Goal: Task Accomplishment & Management: Manage account settings

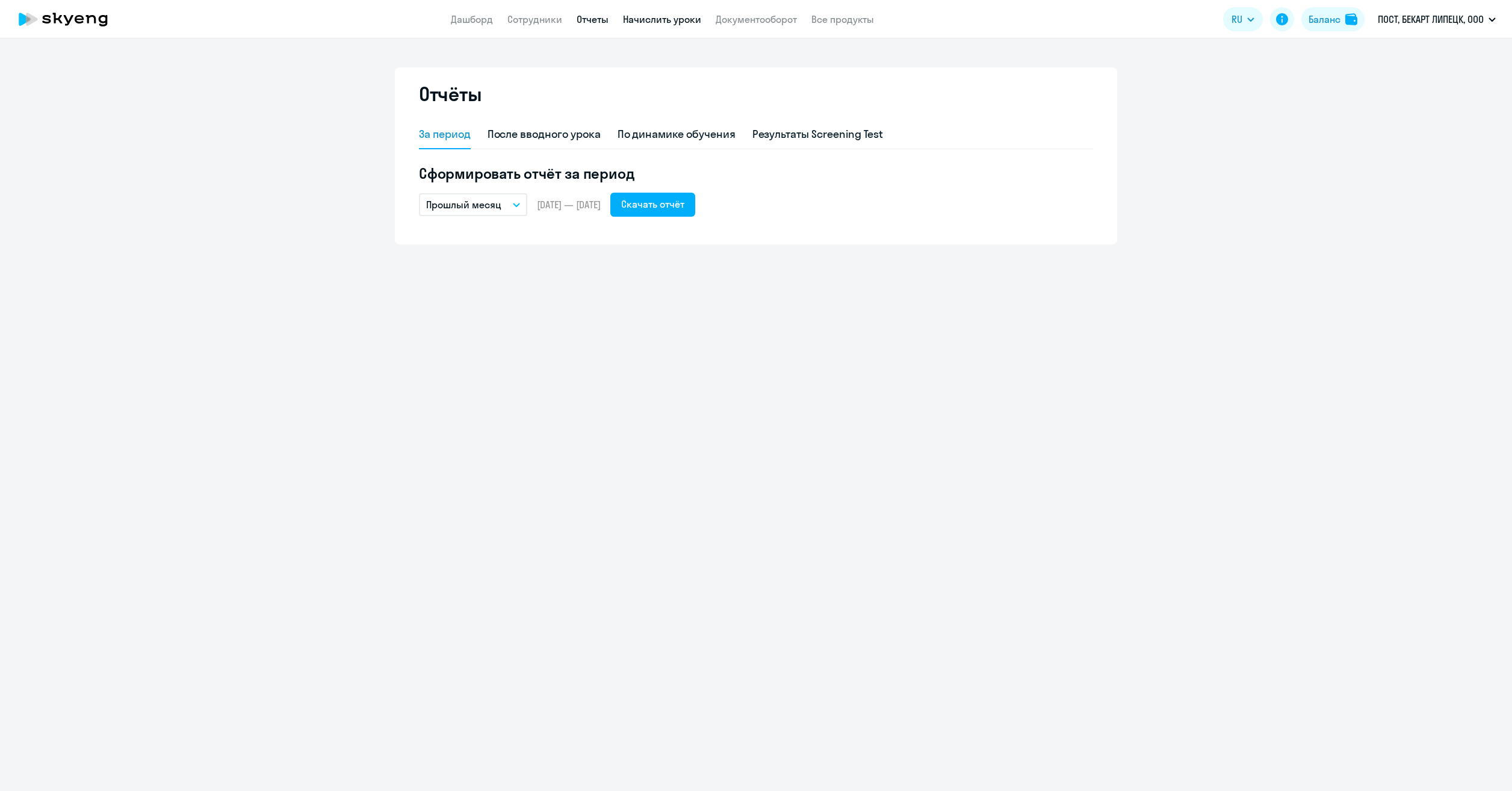
click at [667, 18] on link "Начислить уроки" at bounding box center [662, 19] width 78 height 12
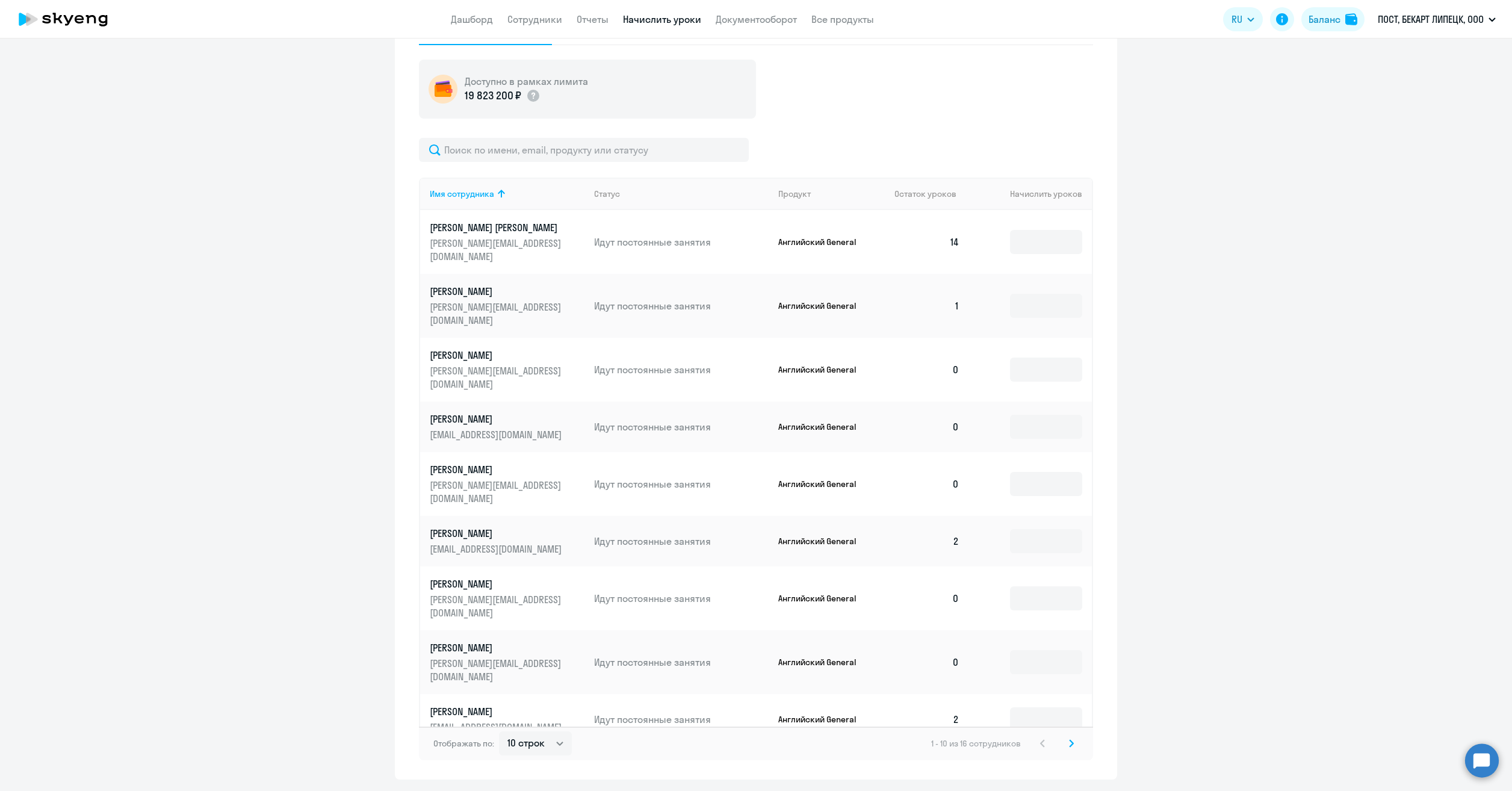
scroll to position [451, 0]
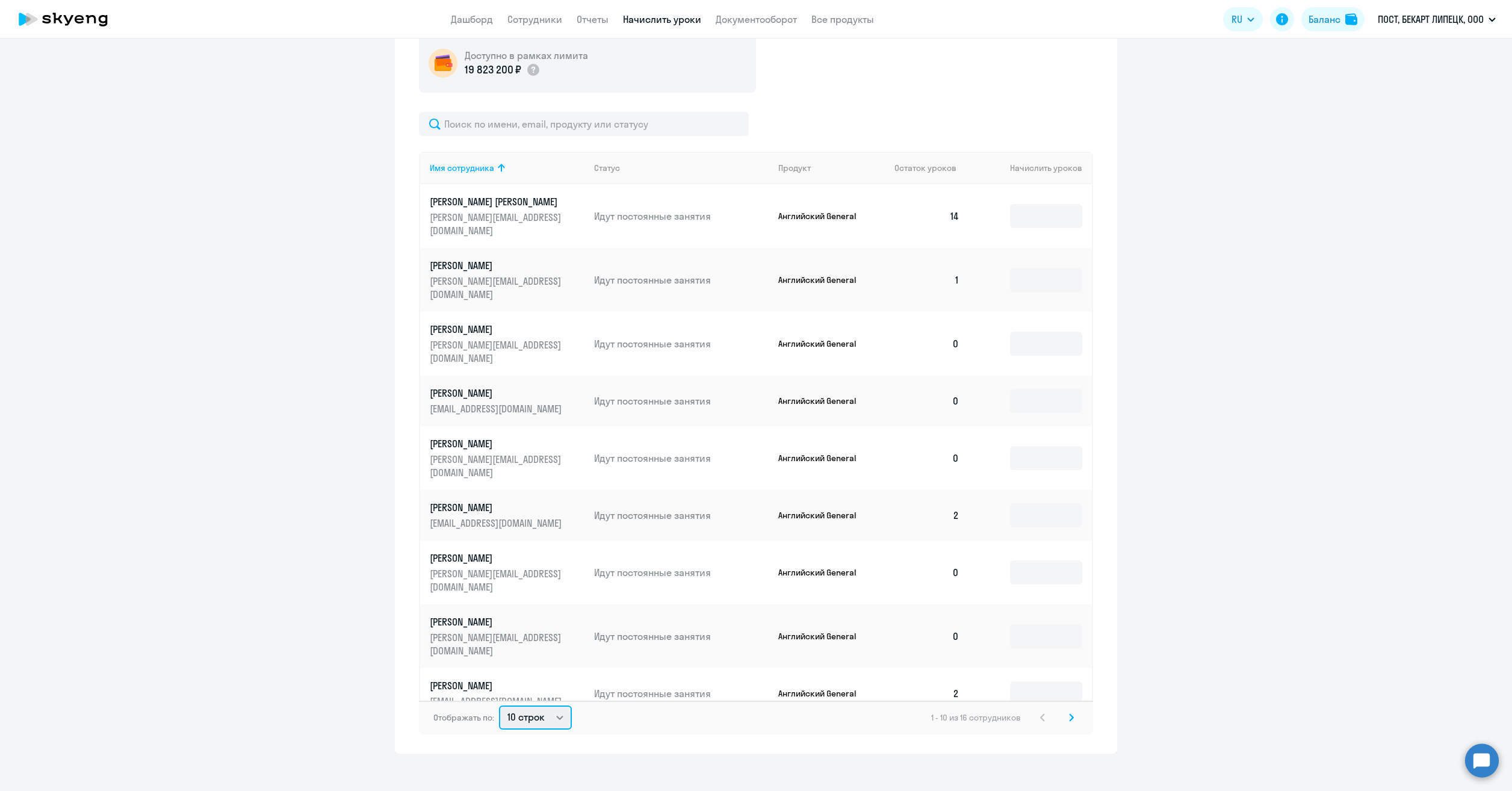
click at [546, 713] on select "10 строк 30 строк 50 строк" at bounding box center [535, 717] width 73 height 24
select select "50"
click at [499, 706] on select "10 строк 30 строк 50 строк" at bounding box center [535, 717] width 73 height 24
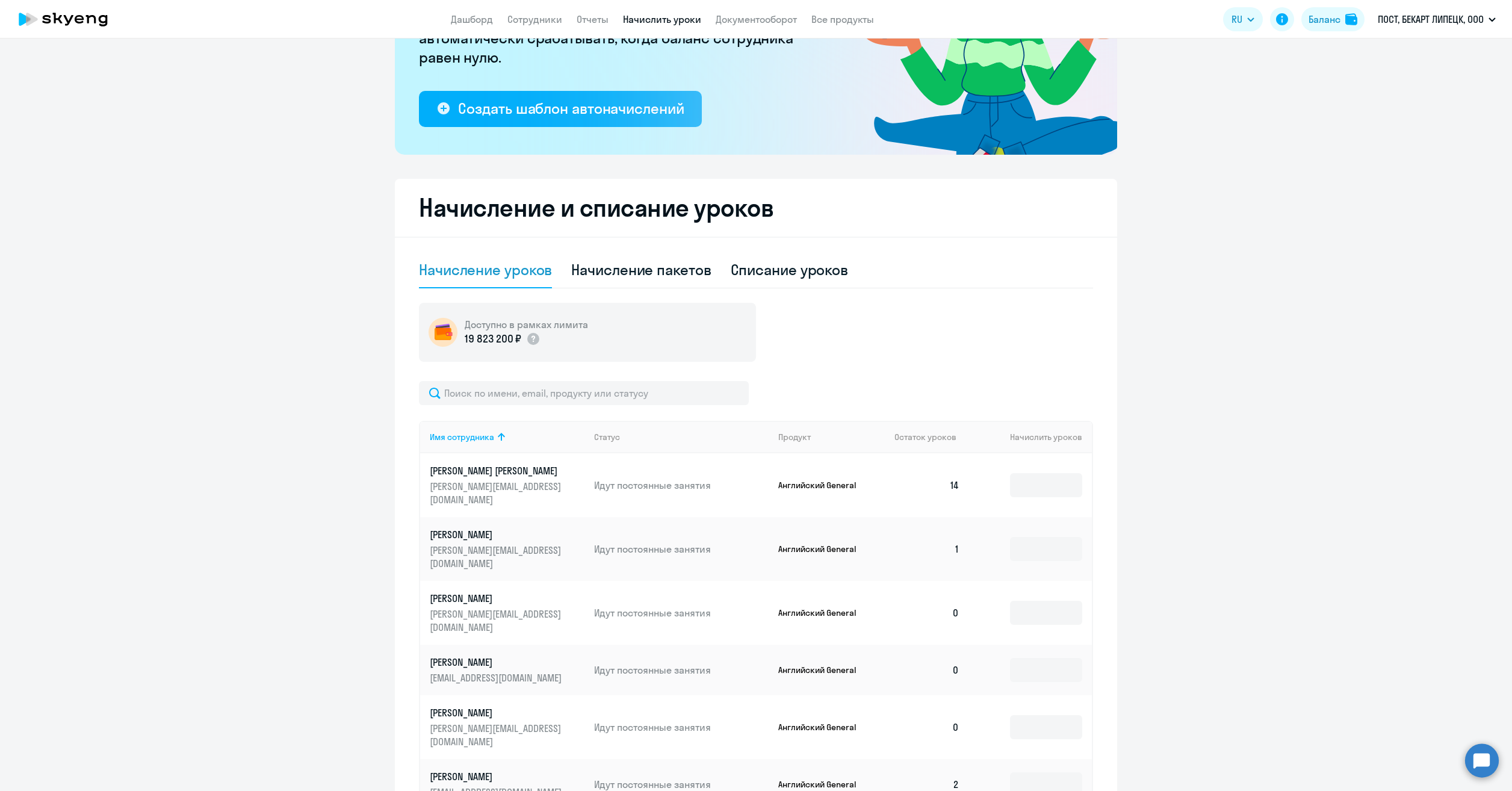
scroll to position [91, 0]
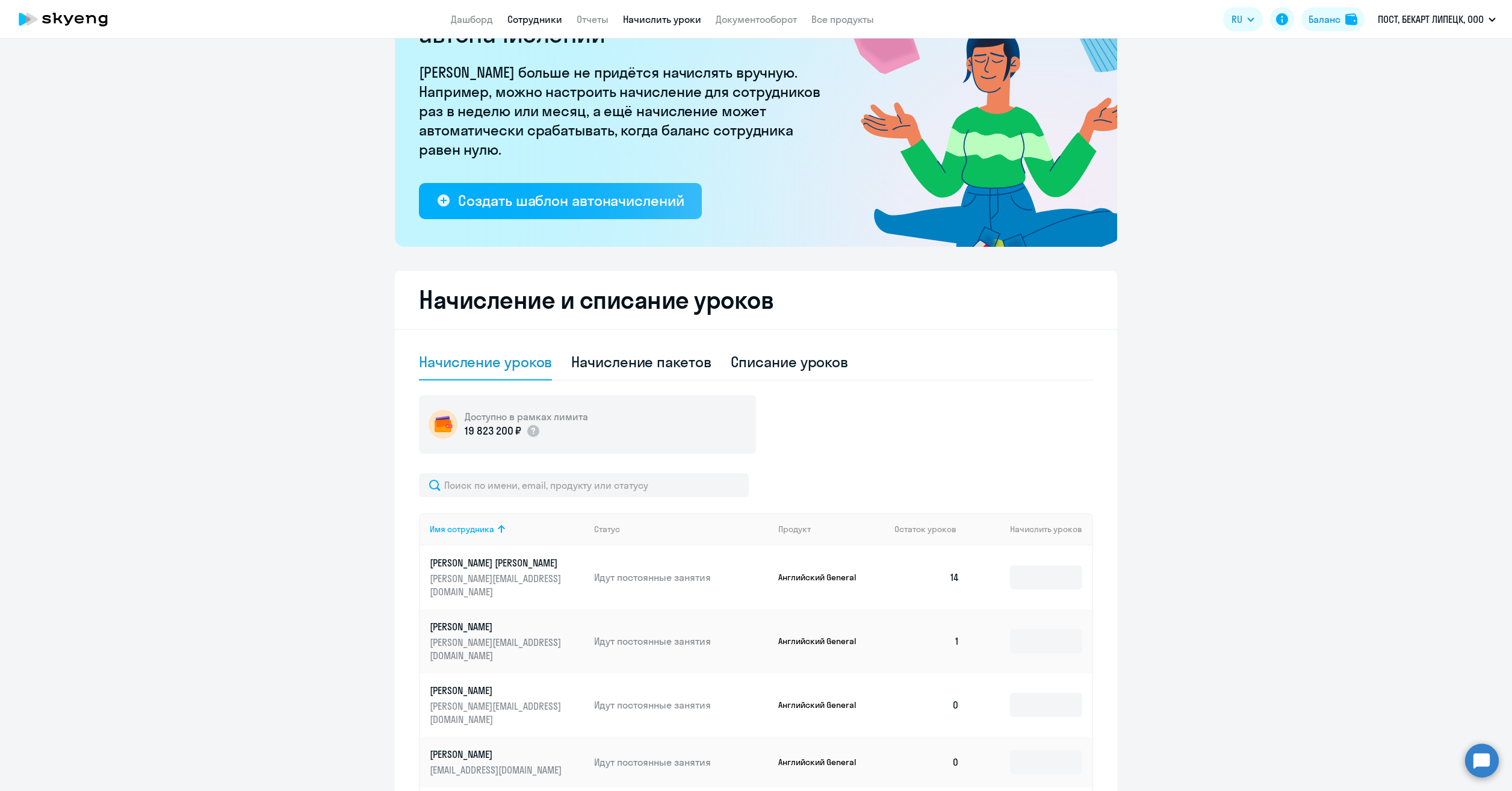
click at [529, 24] on link "Сотрудники" at bounding box center [535, 19] width 54 height 12
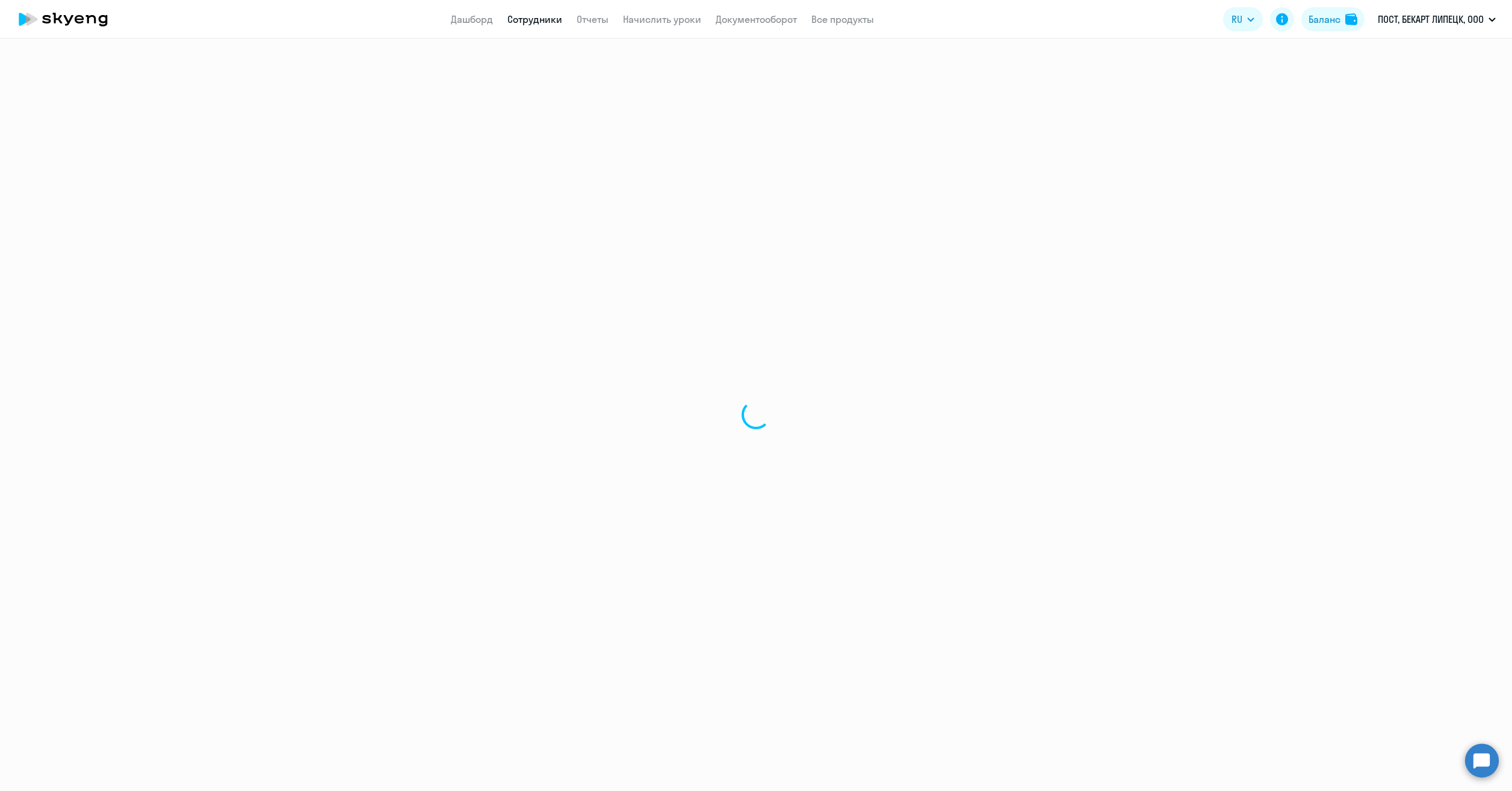
select select "30"
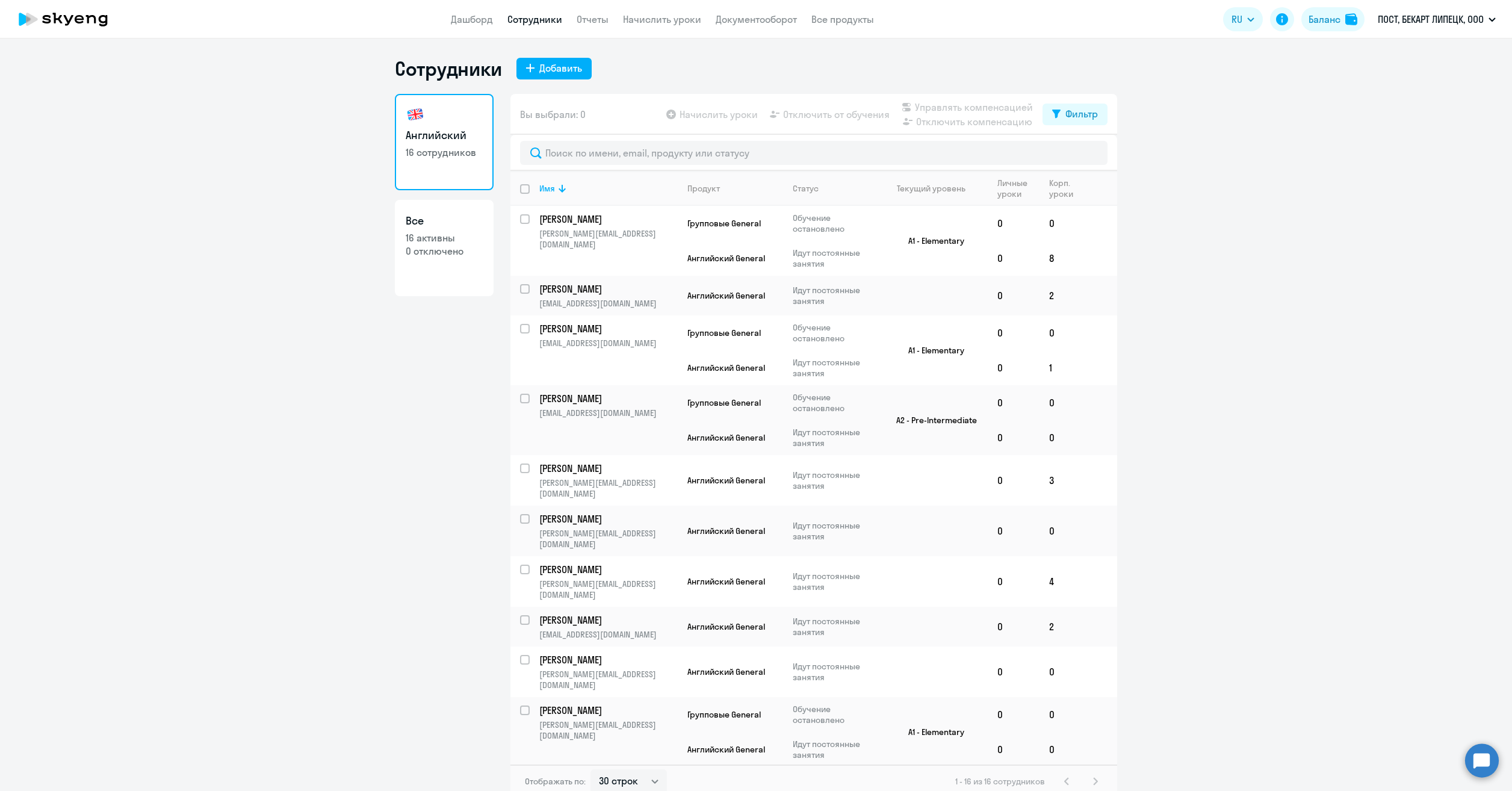
click at [471, 239] on p "16 активны" at bounding box center [444, 238] width 77 height 13
select select "30"
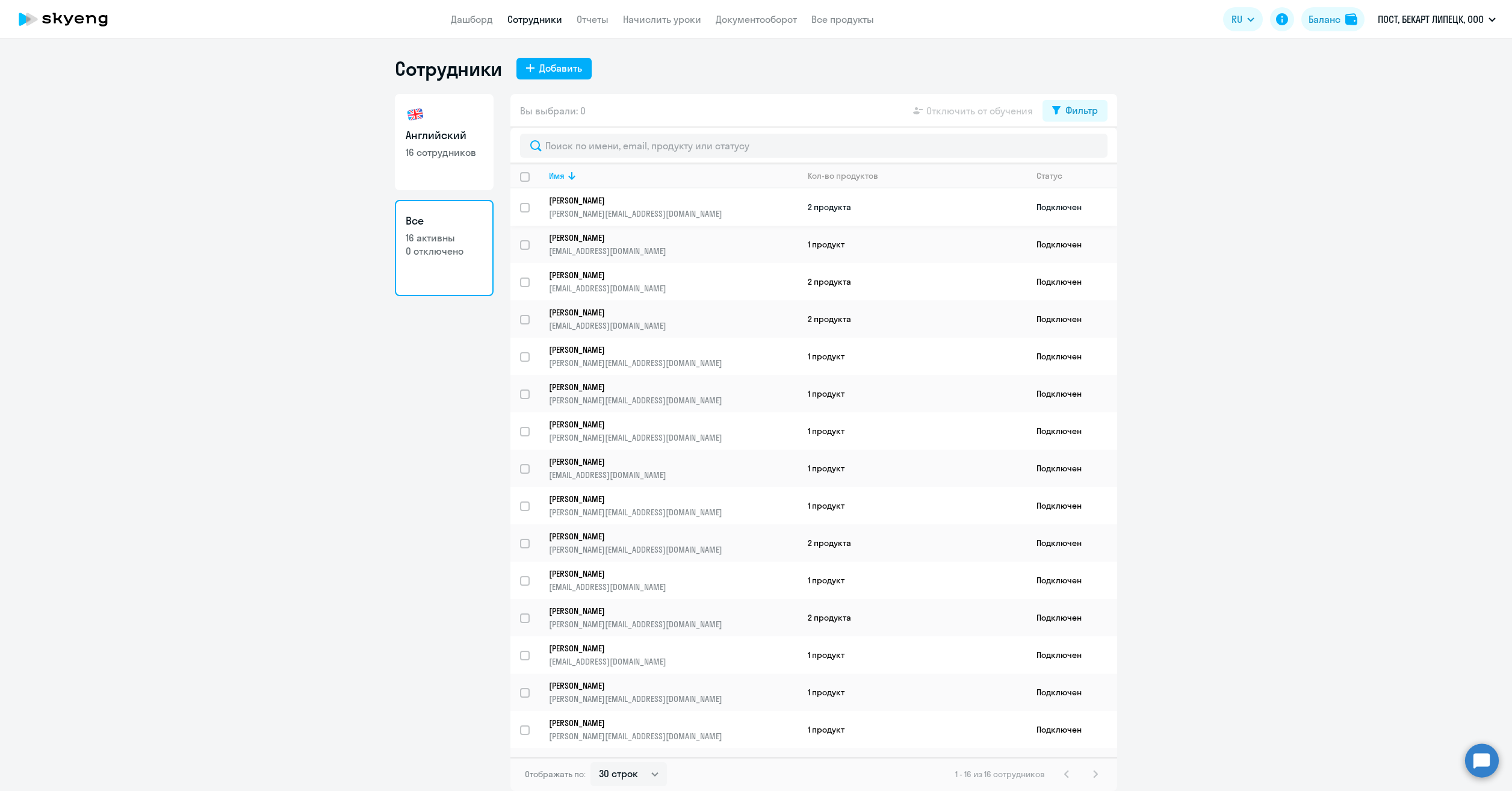
click at [525, 212] on input "select row 39056872" at bounding box center [532, 214] width 24 height 24
checkbox input "true"
click at [524, 320] on input "select row 39057178" at bounding box center [532, 326] width 24 height 24
checkbox input "true"
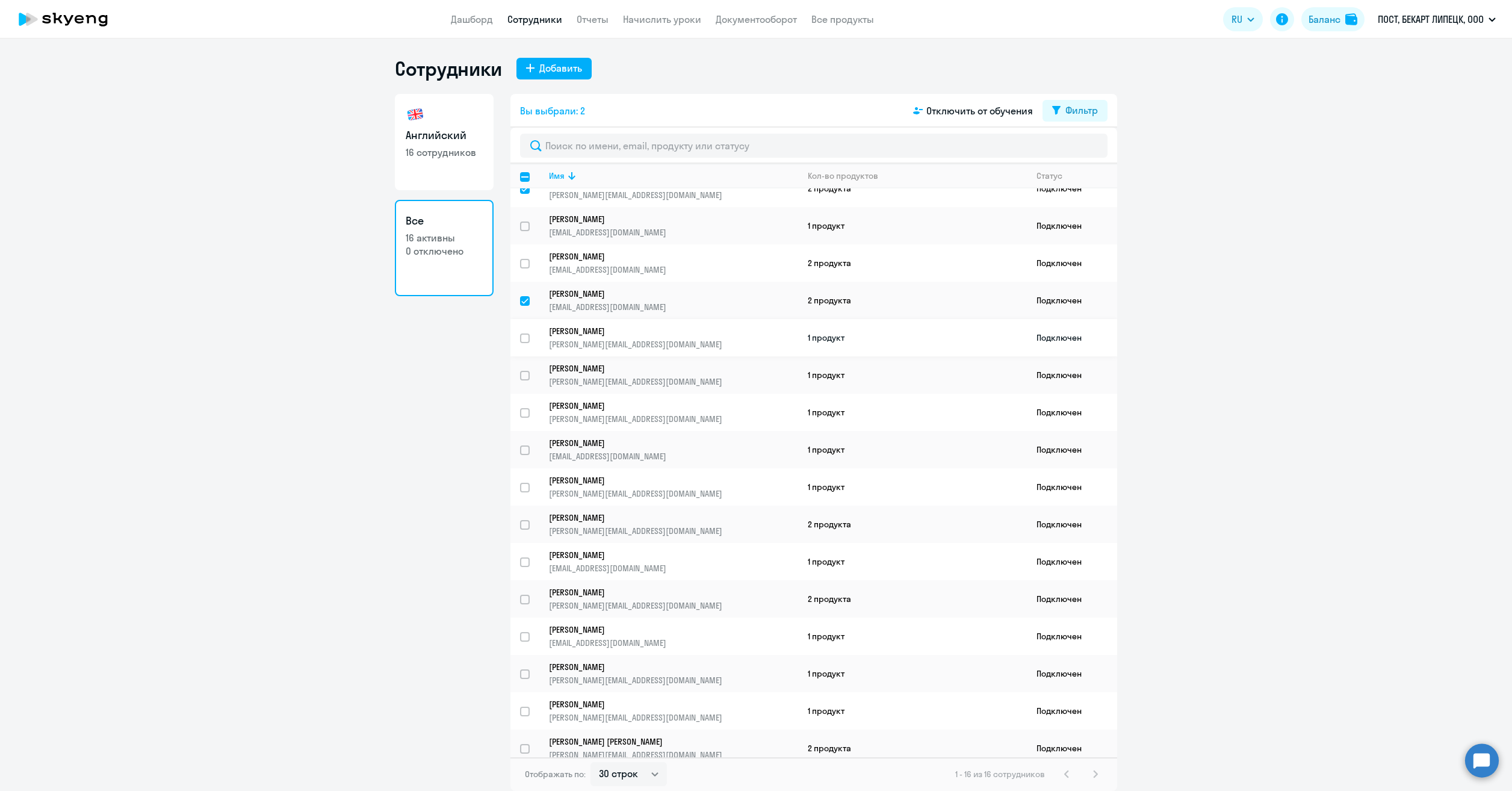
scroll to position [28, 0]
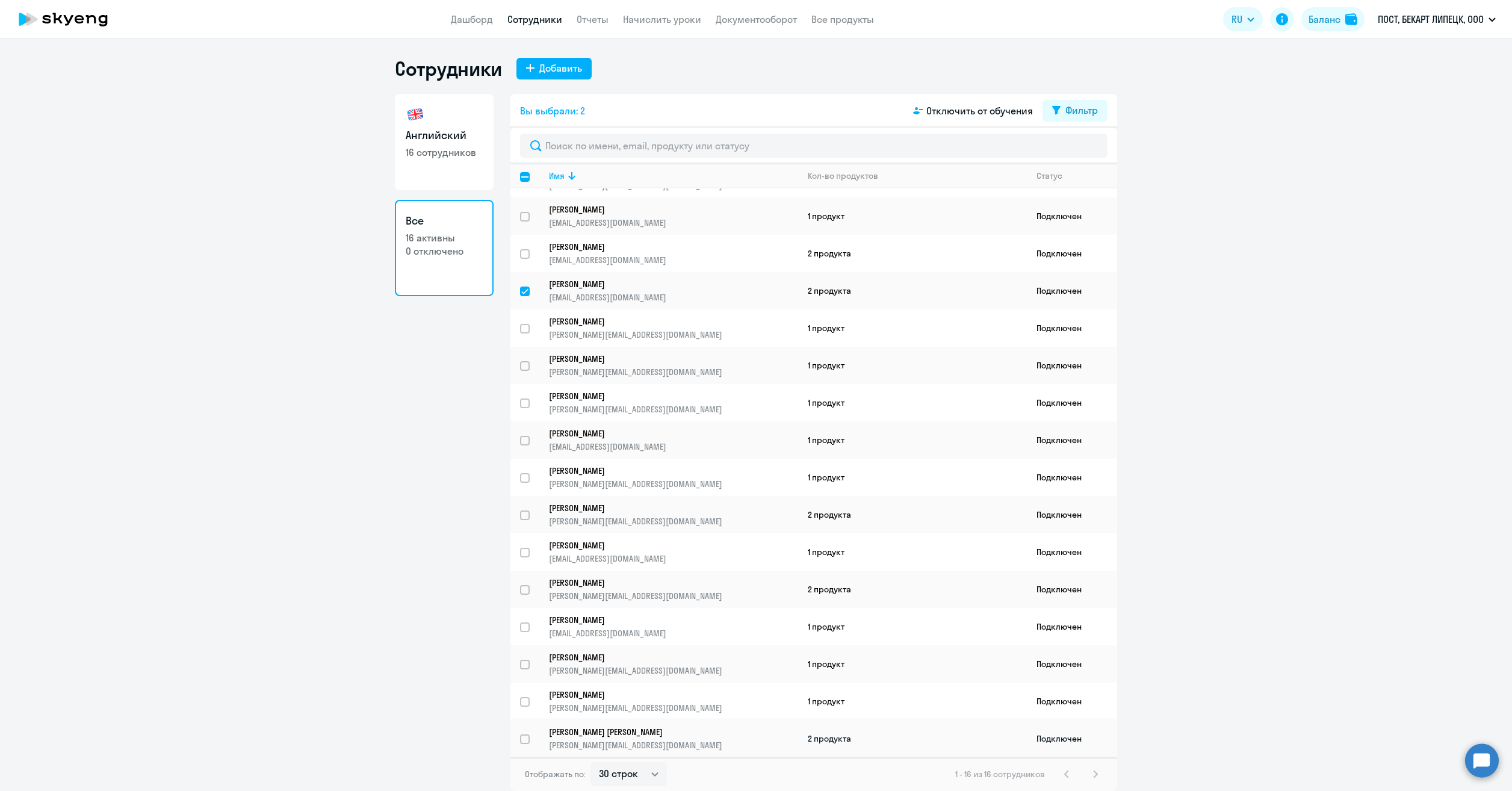
click at [518, 741] on div at bounding box center [525, 739] width 29 height 29
checkbox input "true"
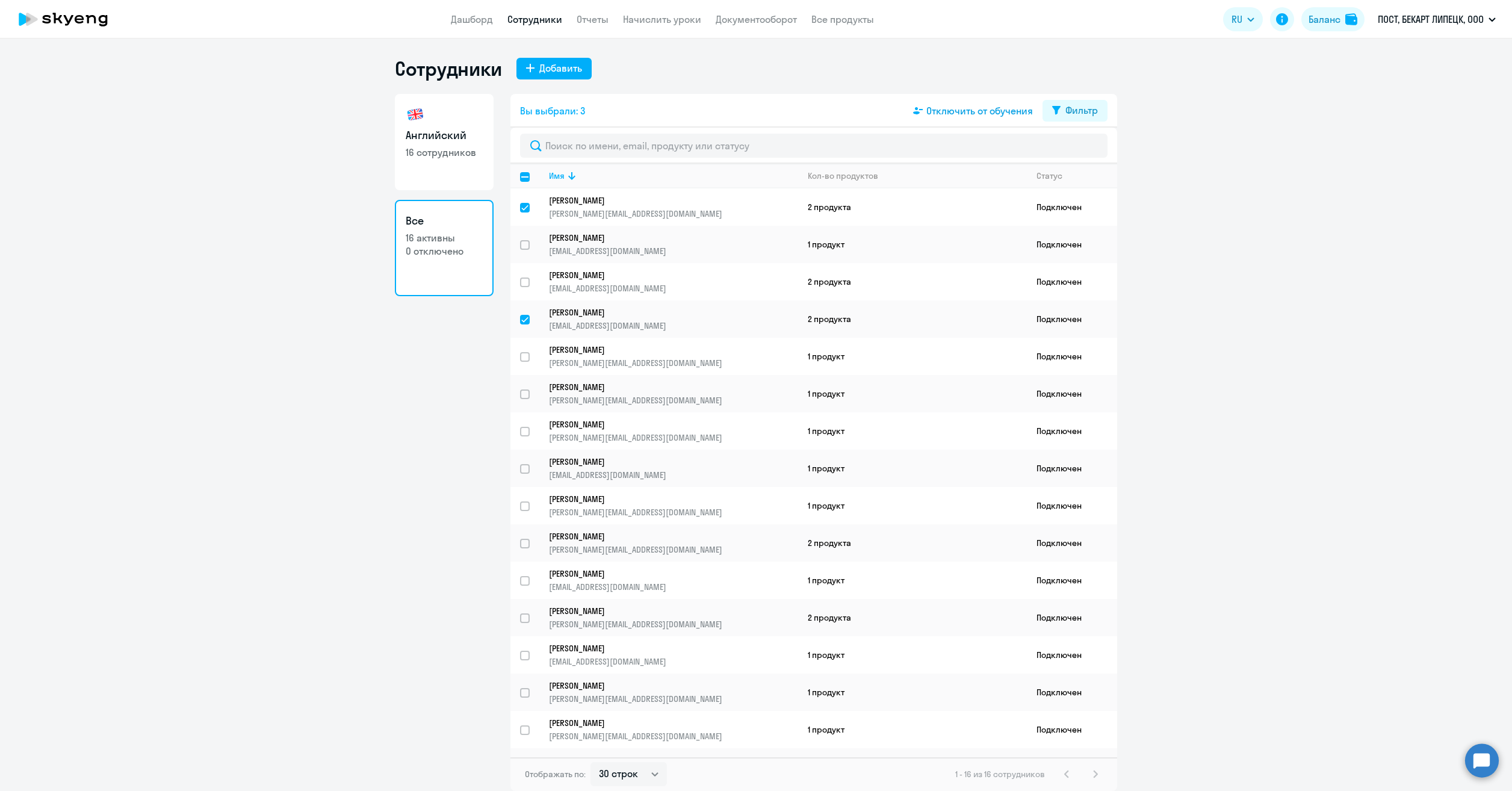
click at [937, 107] on span "Отключить от обучения" at bounding box center [980, 111] width 107 height 15
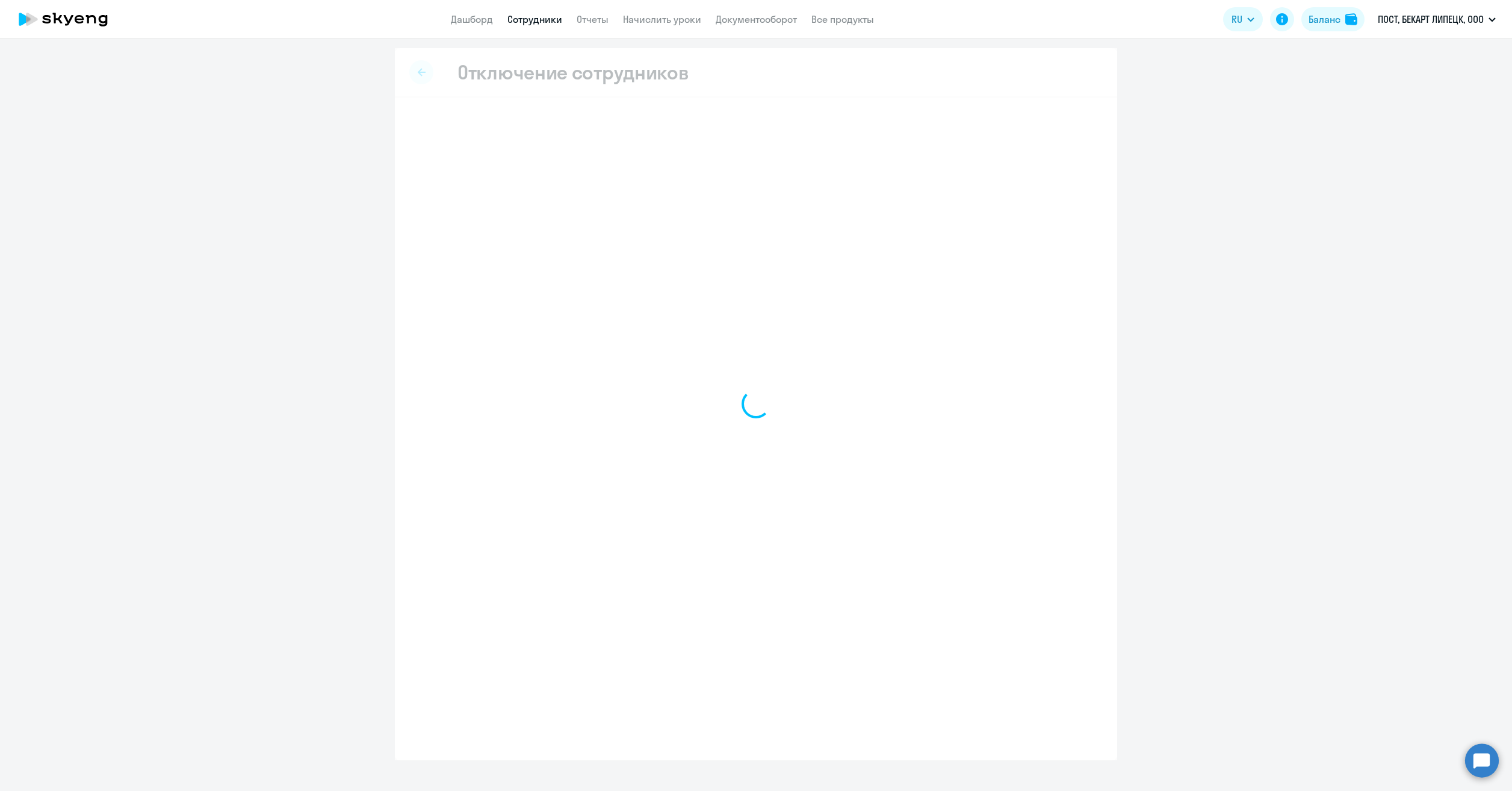
select select "all"
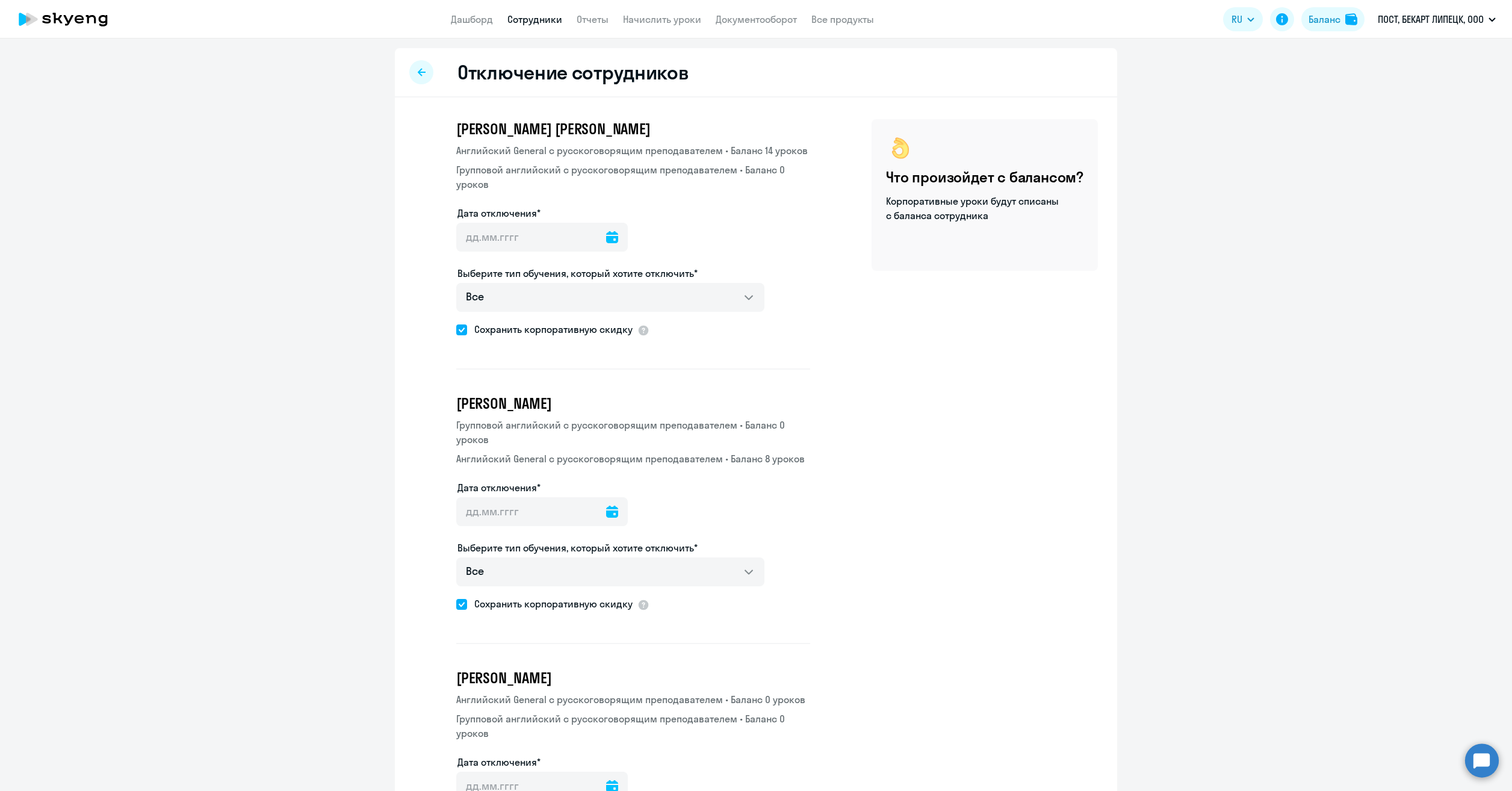
click at [460, 331] on span at bounding box center [461, 329] width 11 height 11
click at [456, 330] on input "Сохранить корпоративную скидку" at bounding box center [456, 329] width 1 height 1
checkbox input "false"
click at [523, 244] on input "Дата отключения*" at bounding box center [541, 236] width 172 height 29
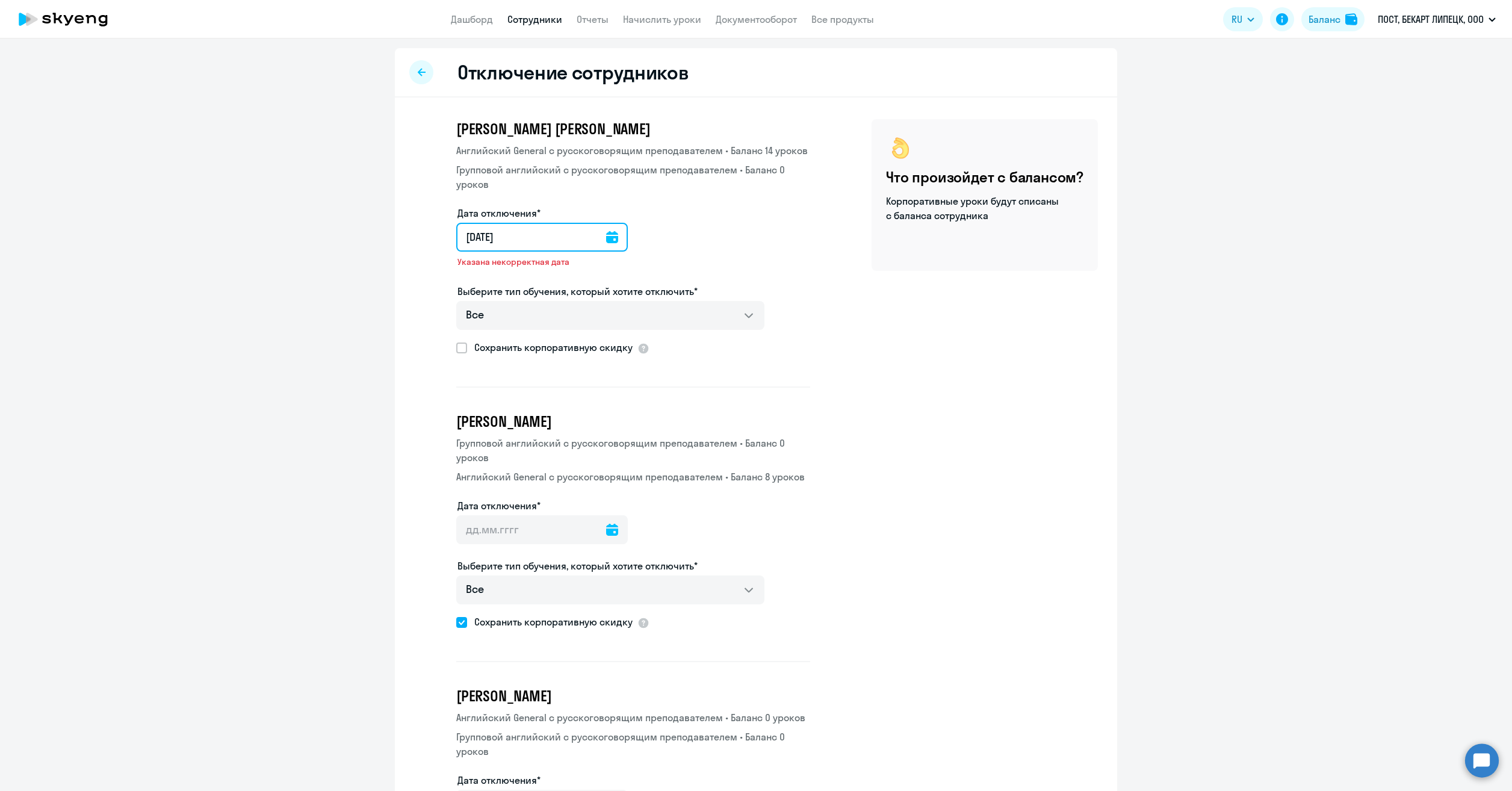
type input "01.10.2025"
type input "1.10.2025"
click at [726, 232] on div "Дата отключения* 01.10.2025 1.10.2025 Выберите дату начиная со следующего дня" at bounding box center [633, 245] width 354 height 78
click at [611, 237] on icon at bounding box center [616, 237] width 12 height 12
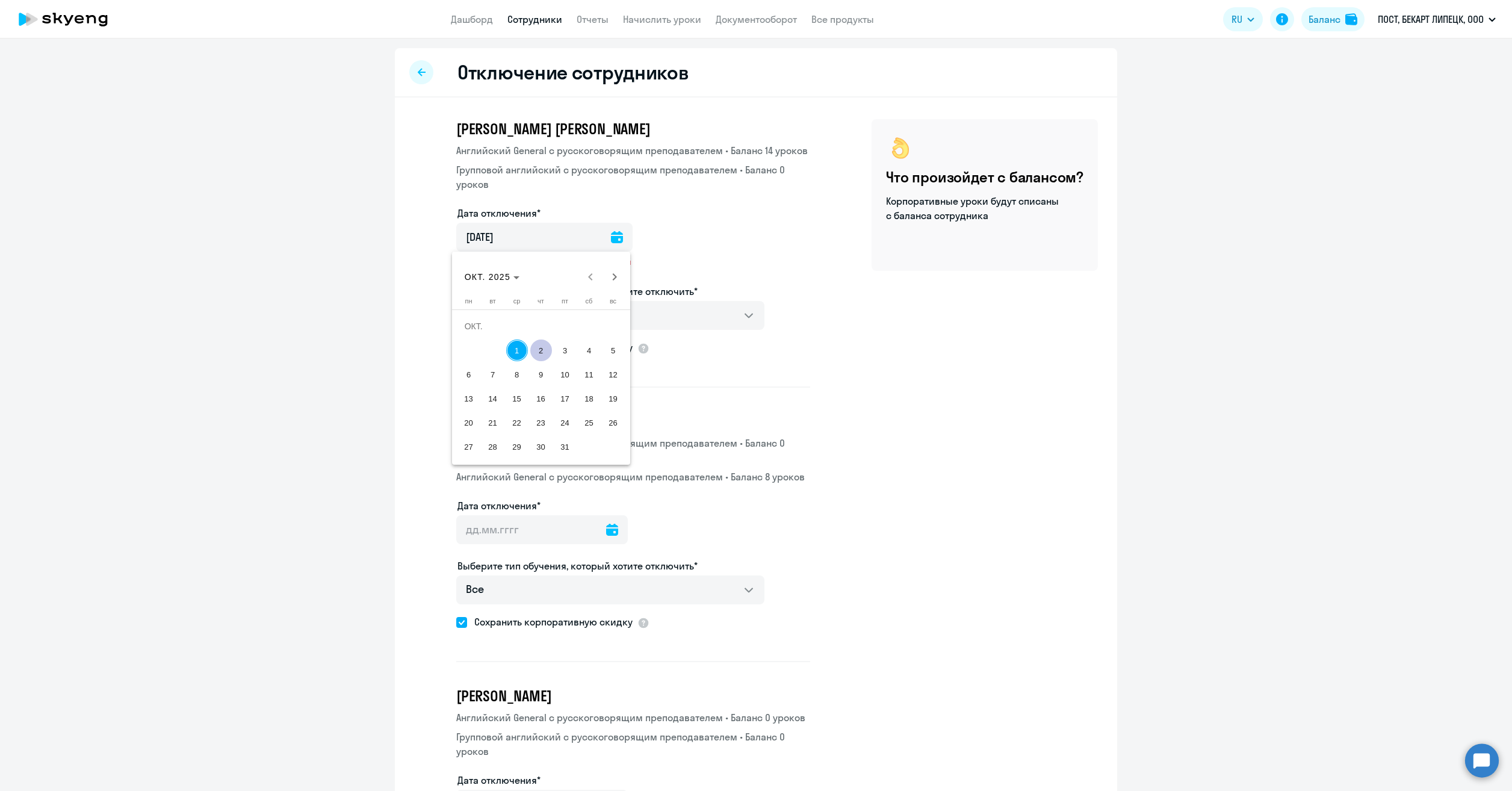
click at [545, 349] on span "2" at bounding box center [541, 350] width 21 height 21
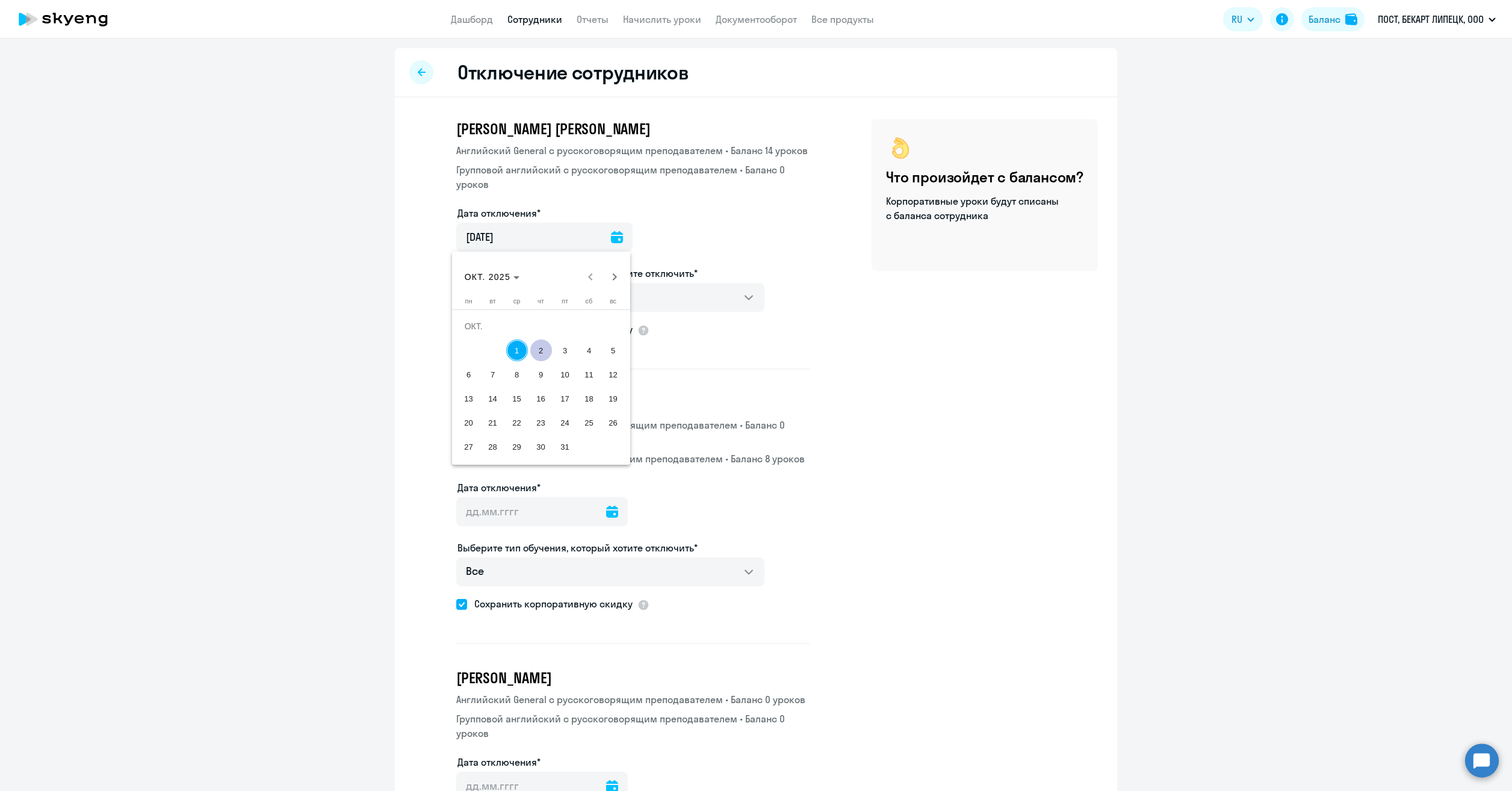
type input "02.10.2025"
type input "2.10.2025"
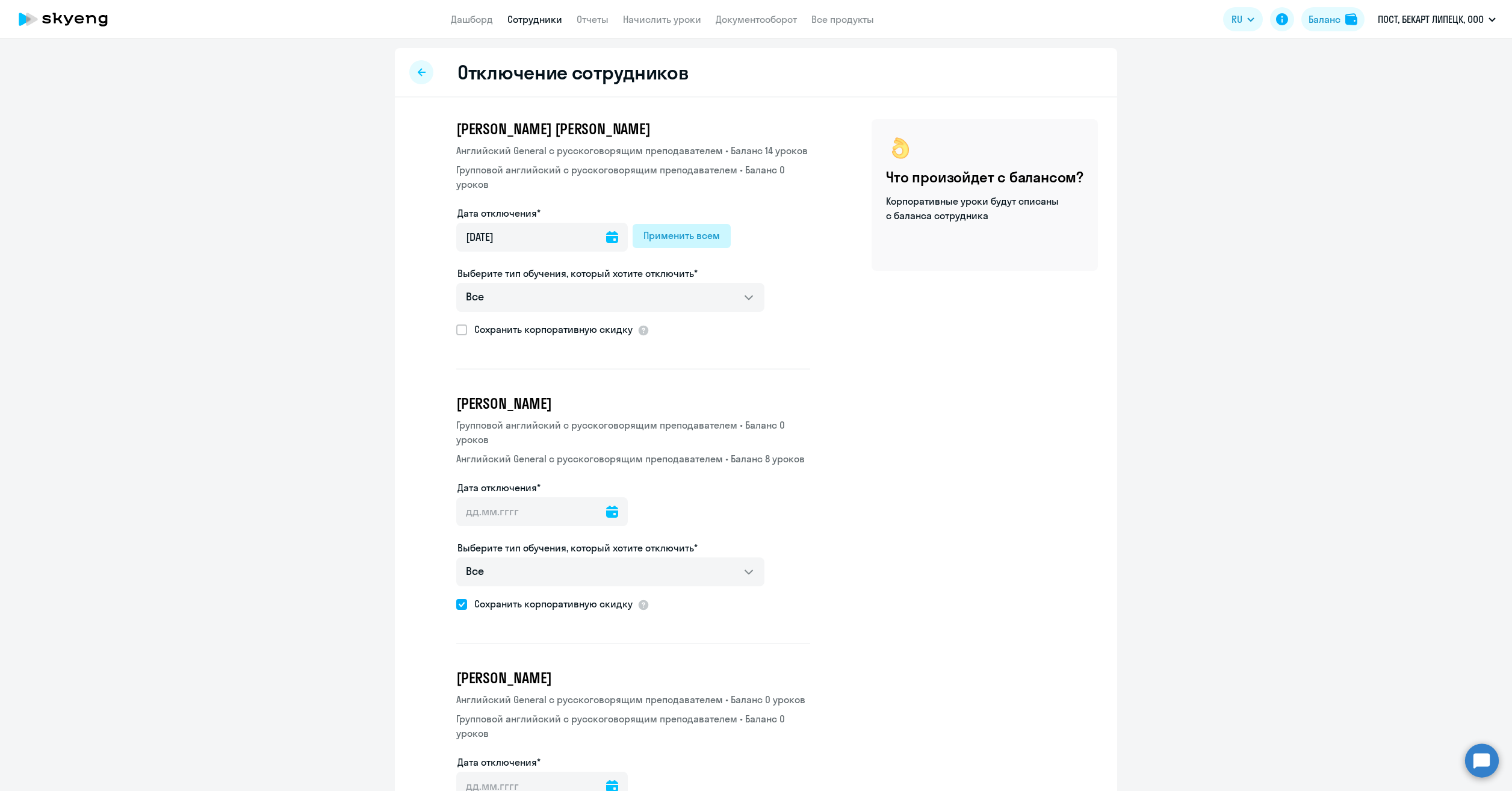
click at [678, 236] on div "Применить всем" at bounding box center [682, 236] width 77 height 15
type input "02.10.2025"
type input "2.10.2025"
type input "02.10.2025"
type input "2.10.2025"
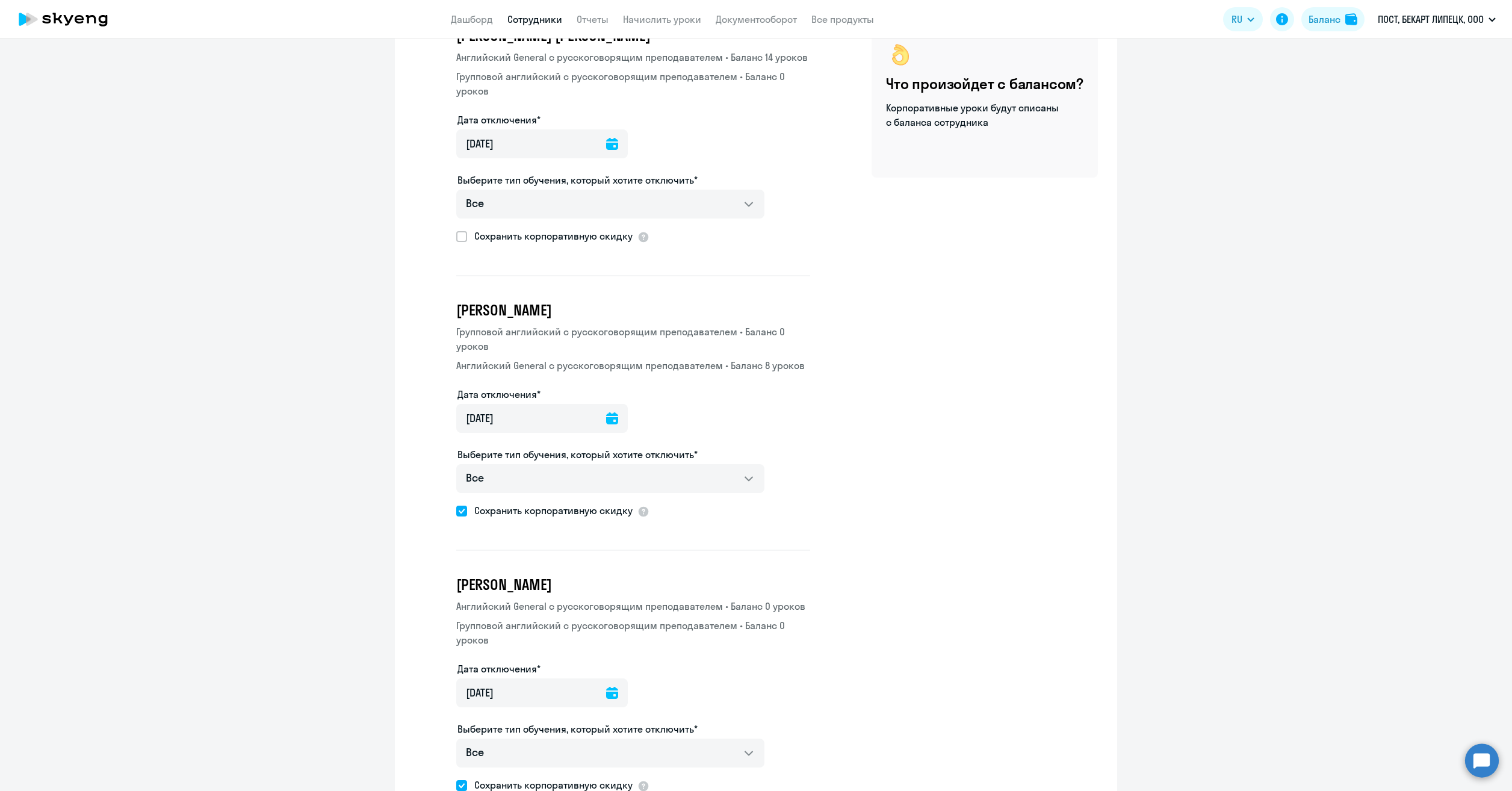
scroll to position [120, 0]
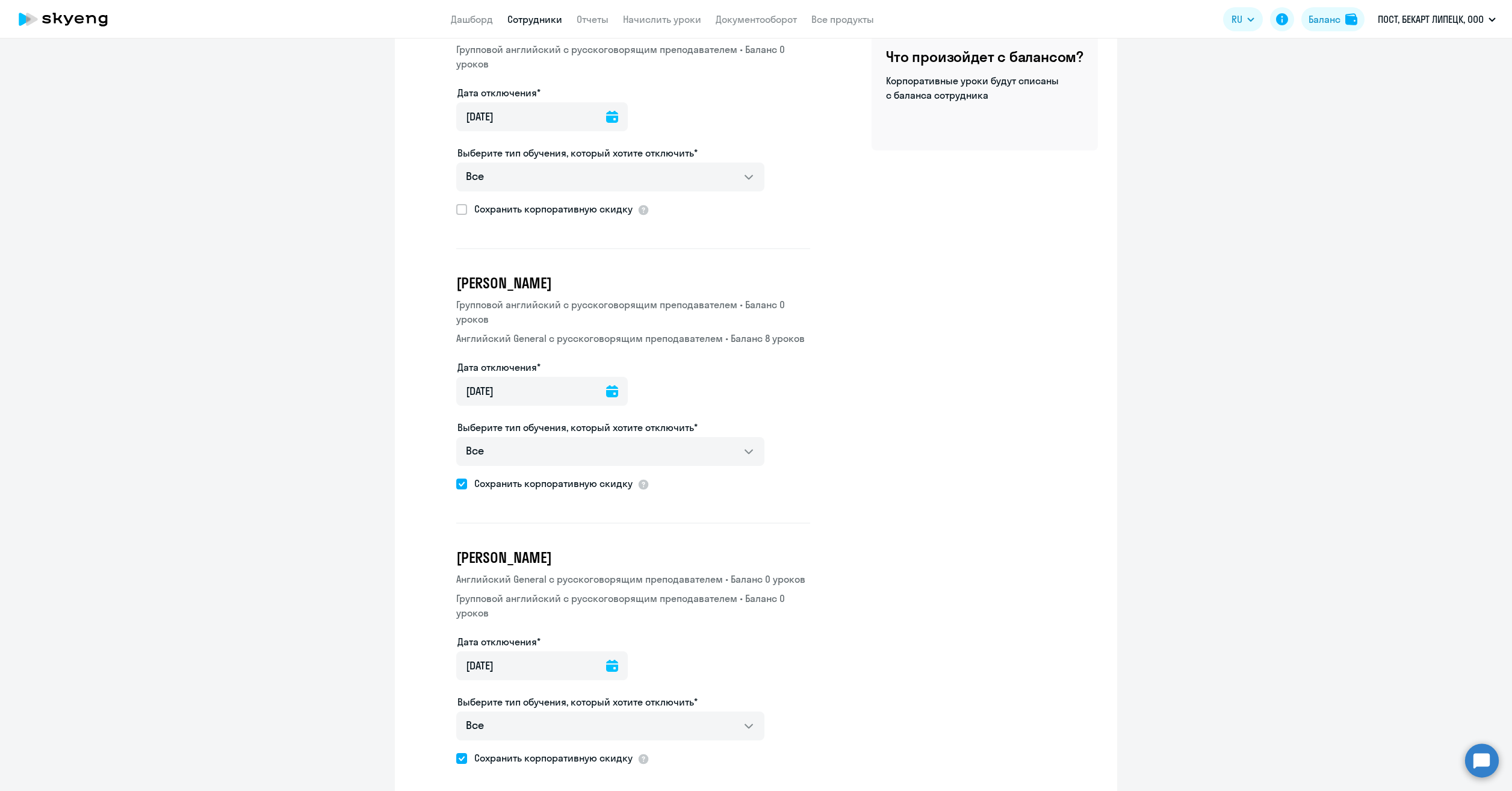
click at [456, 487] on label "Сохранить корпоративную скидку" at bounding box center [544, 483] width 176 height 15
click at [456, 484] on input "Сохранить корпоративную скидку" at bounding box center [456, 483] width 1 height 1
checkbox input "false"
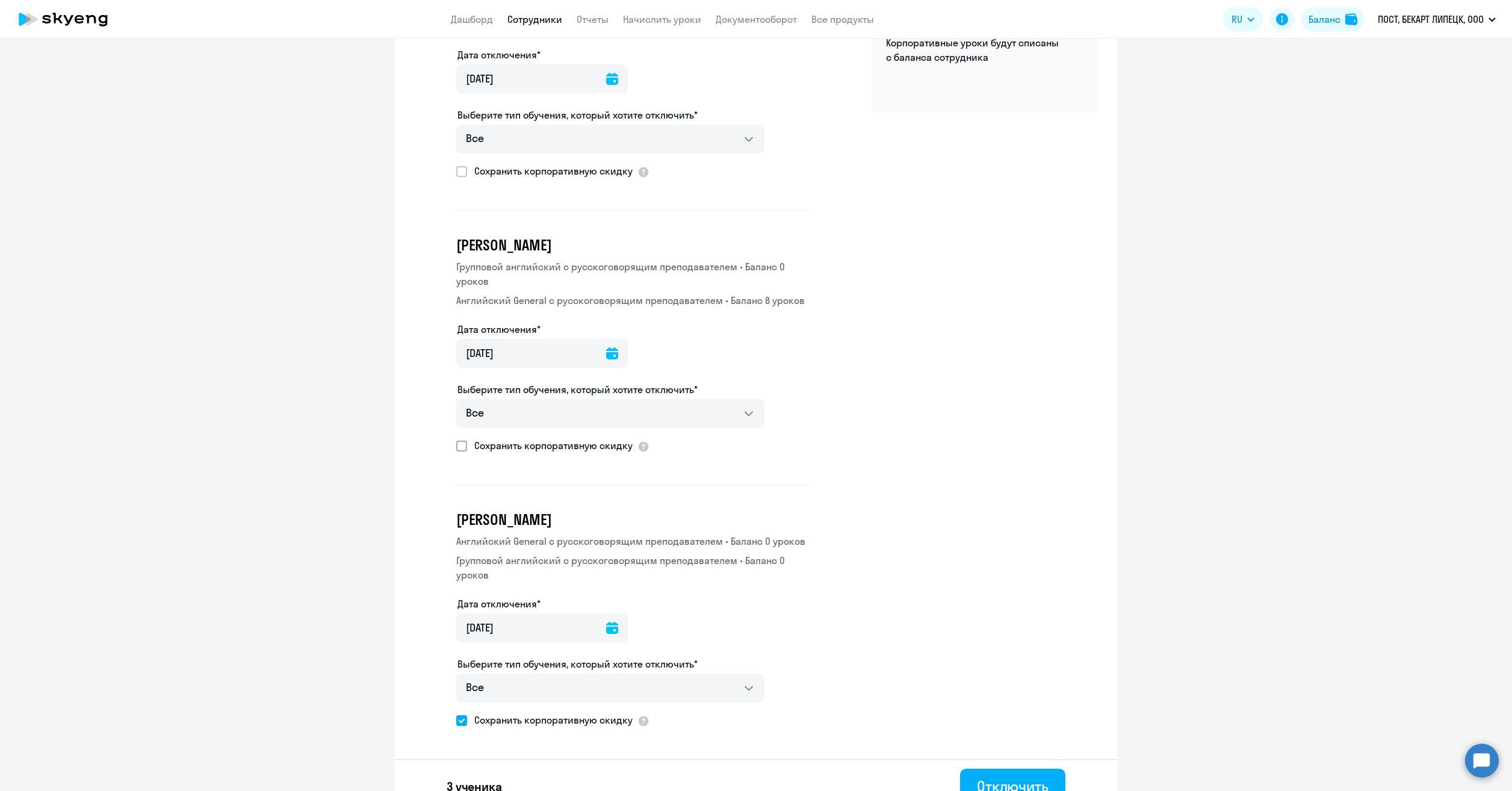
scroll to position [179, 0]
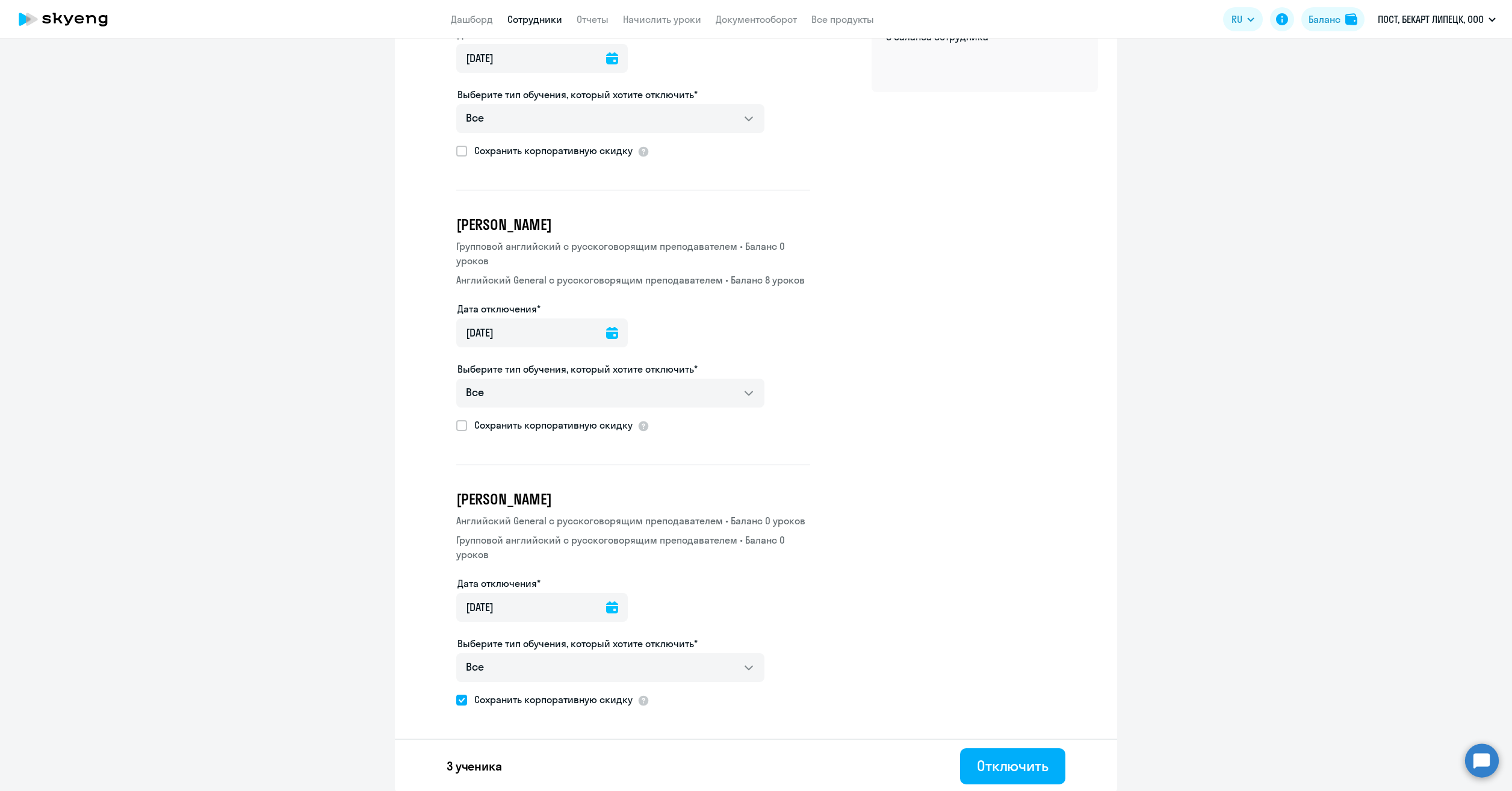
click at [460, 700] on span at bounding box center [461, 700] width 11 height 11
click at [456, 700] on input "Сохранить корпоративную скидку" at bounding box center [456, 700] width 1 height 1
checkbox input "false"
click at [989, 768] on div "Отключить" at bounding box center [1012, 765] width 71 height 19
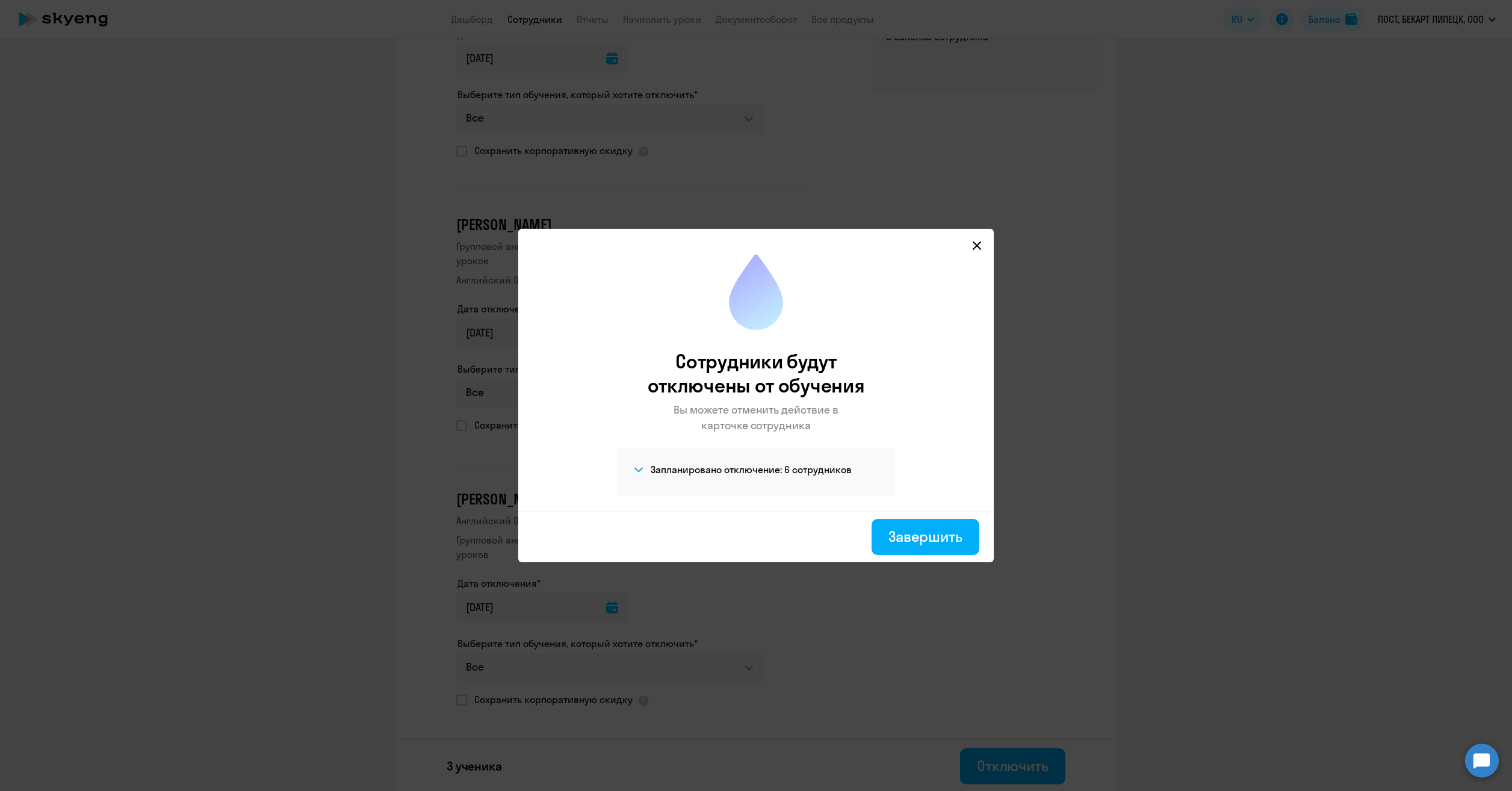
drag, startPoint x: 943, startPoint y: 543, endPoint x: 876, endPoint y: 416, distance: 143.6
click at [876, 416] on div "Сотрудники будут отключены от обучения Вы можете отменить действие в карточке с…" at bounding box center [756, 382] width 456 height 258
click at [941, 532] on div "Завершить" at bounding box center [925, 536] width 74 height 19
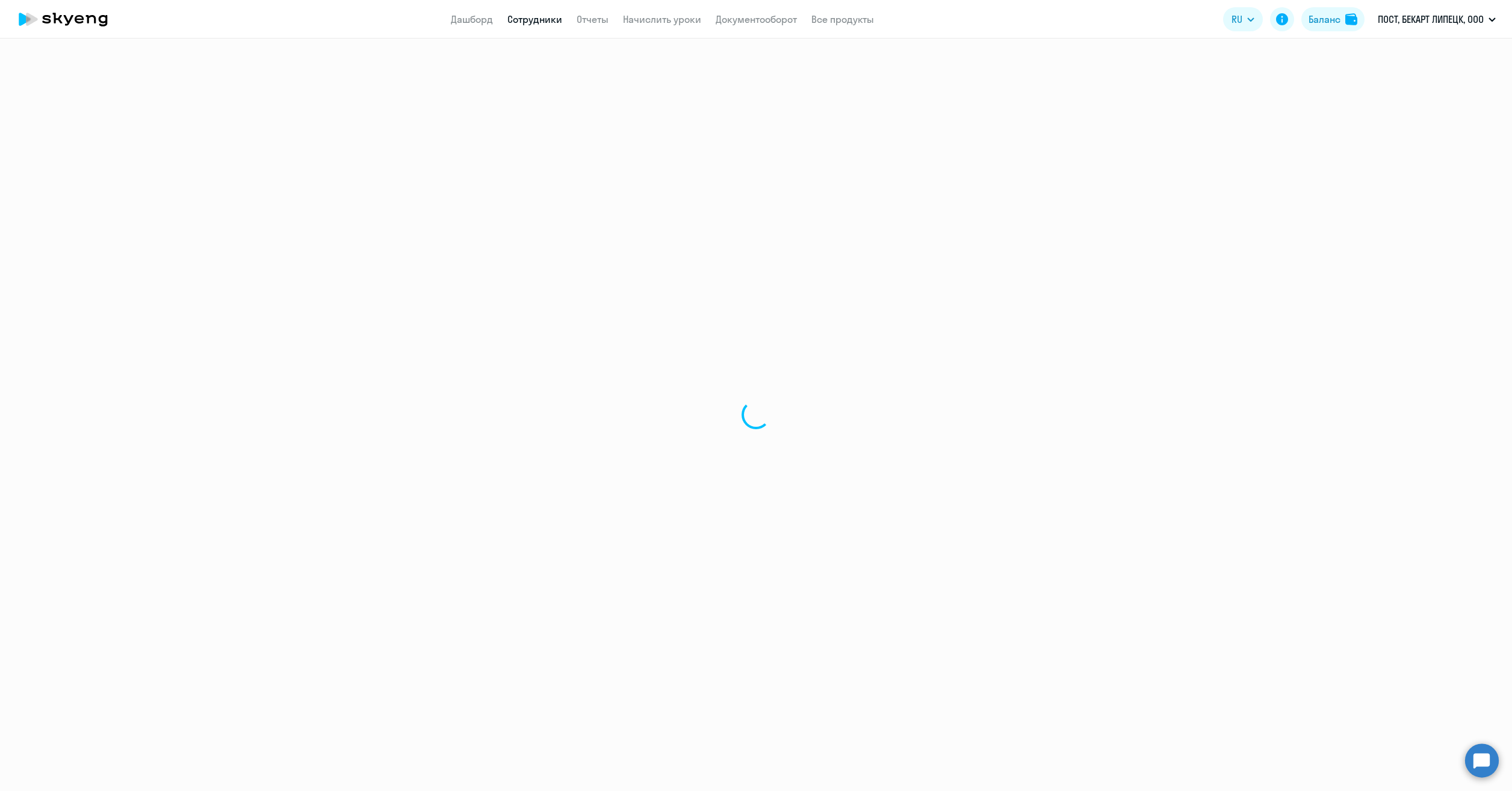
select select "30"
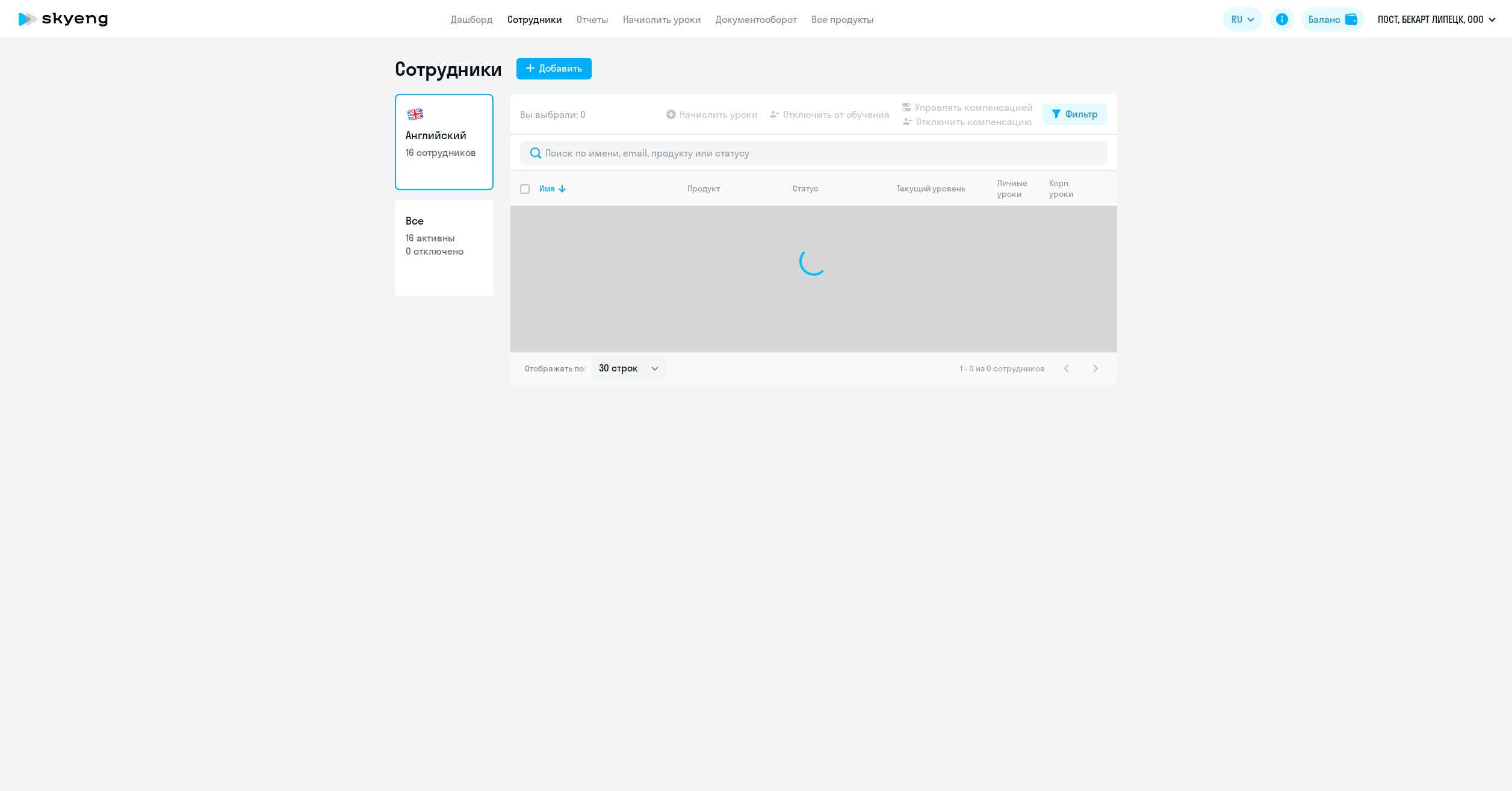
select select "30"
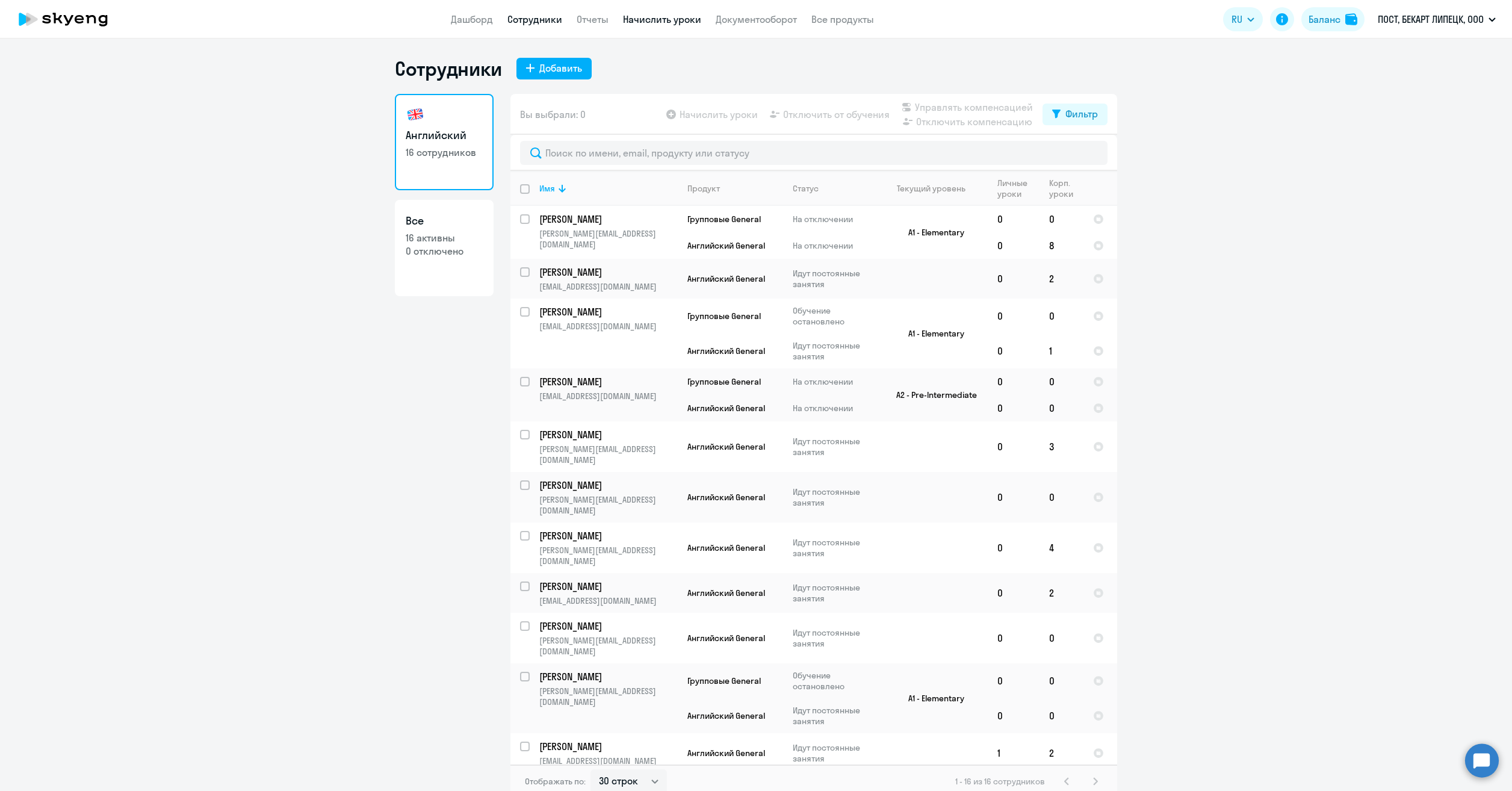
click at [681, 24] on link "Начислить уроки" at bounding box center [662, 19] width 78 height 12
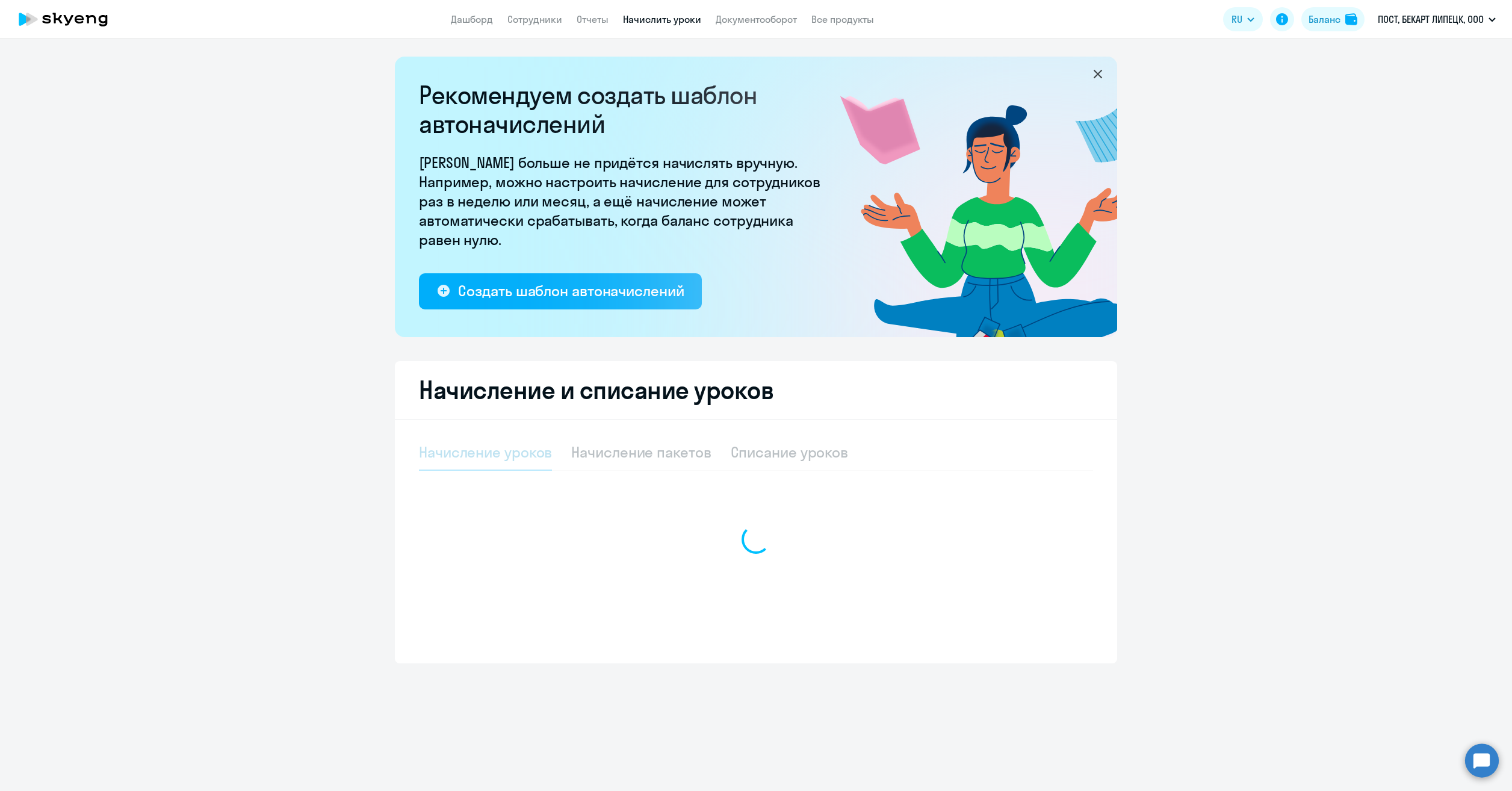
select select "10"
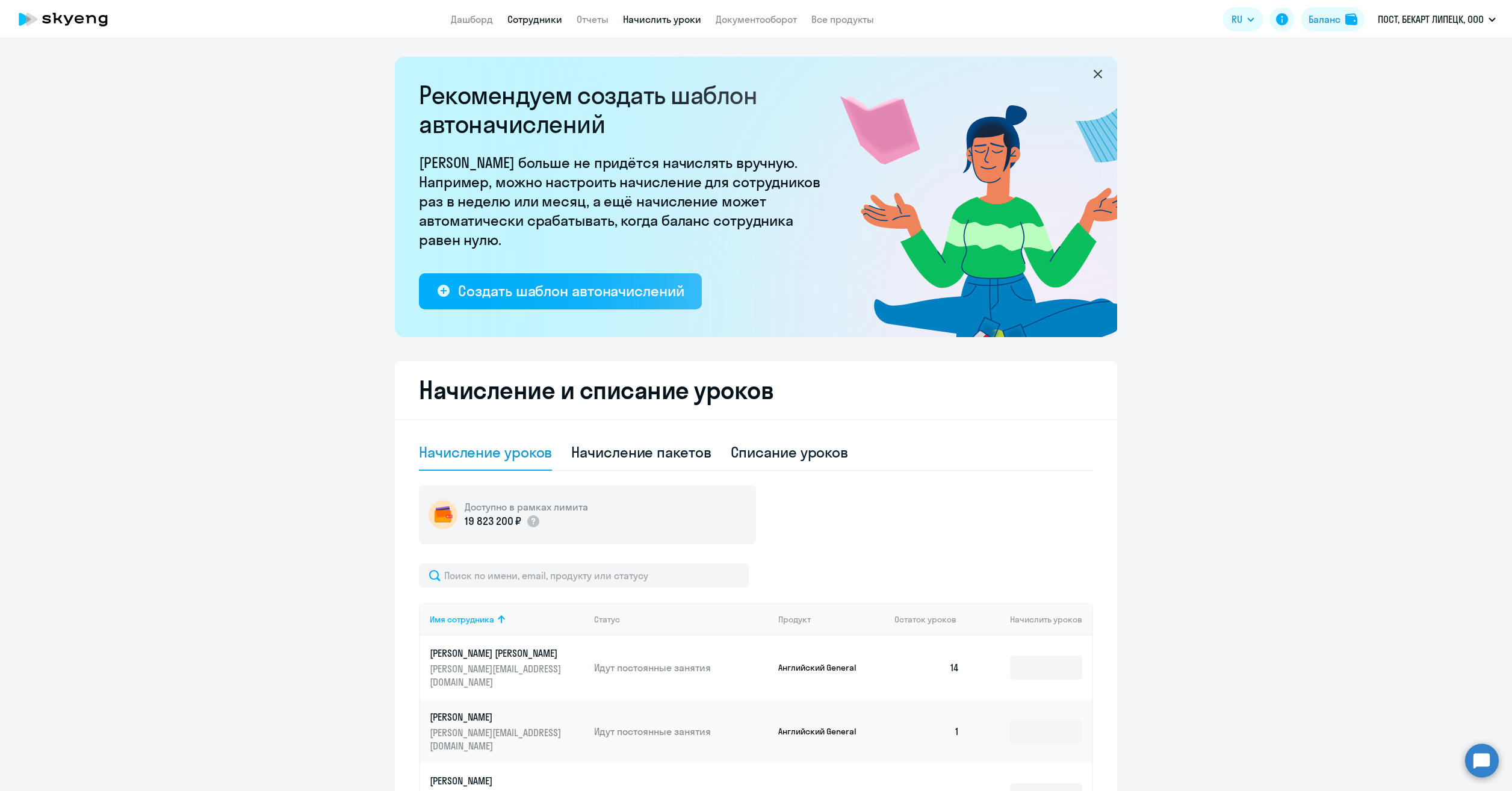
click at [530, 24] on link "Сотрудники" at bounding box center [535, 19] width 54 height 12
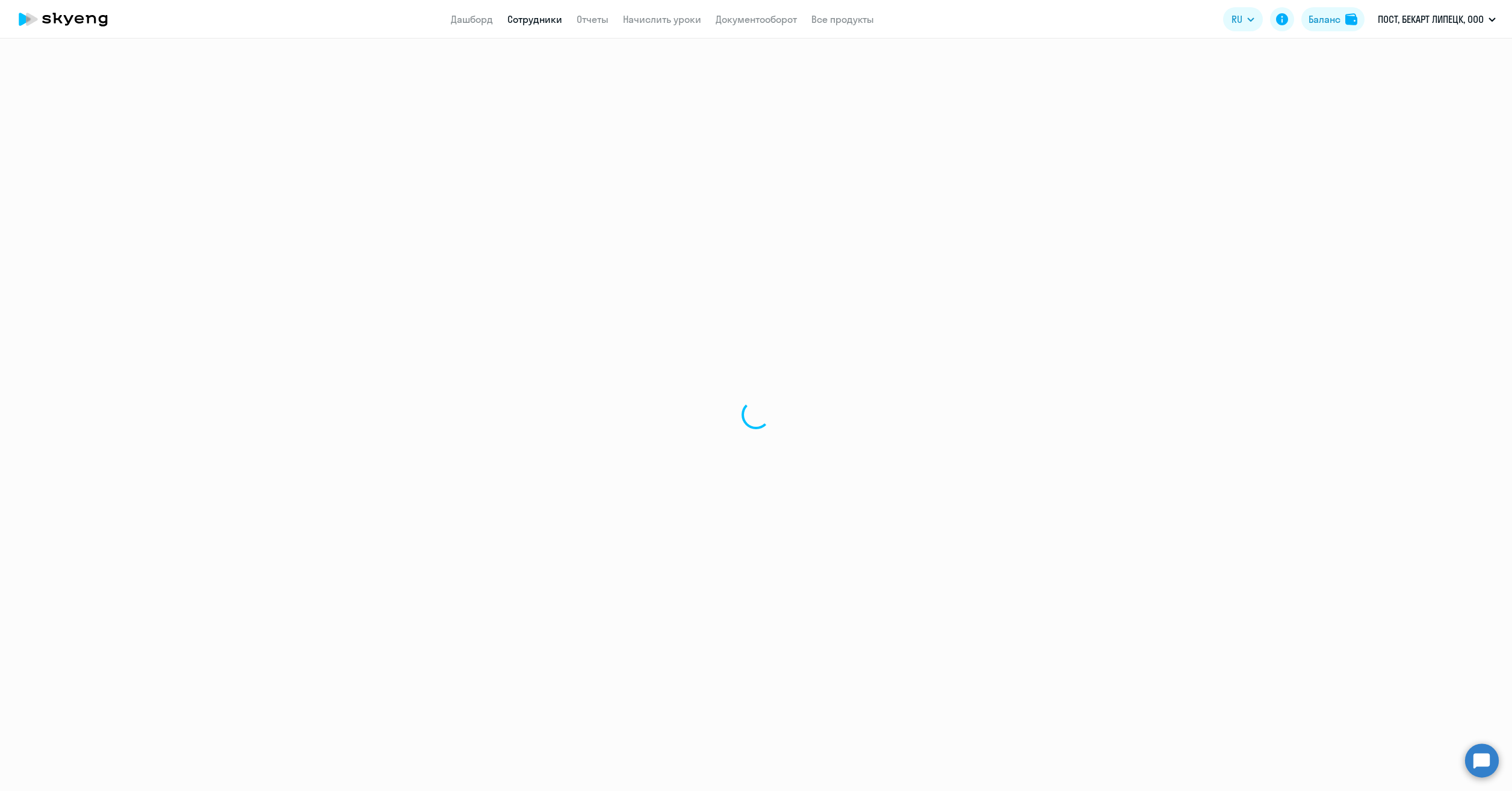
select select "30"
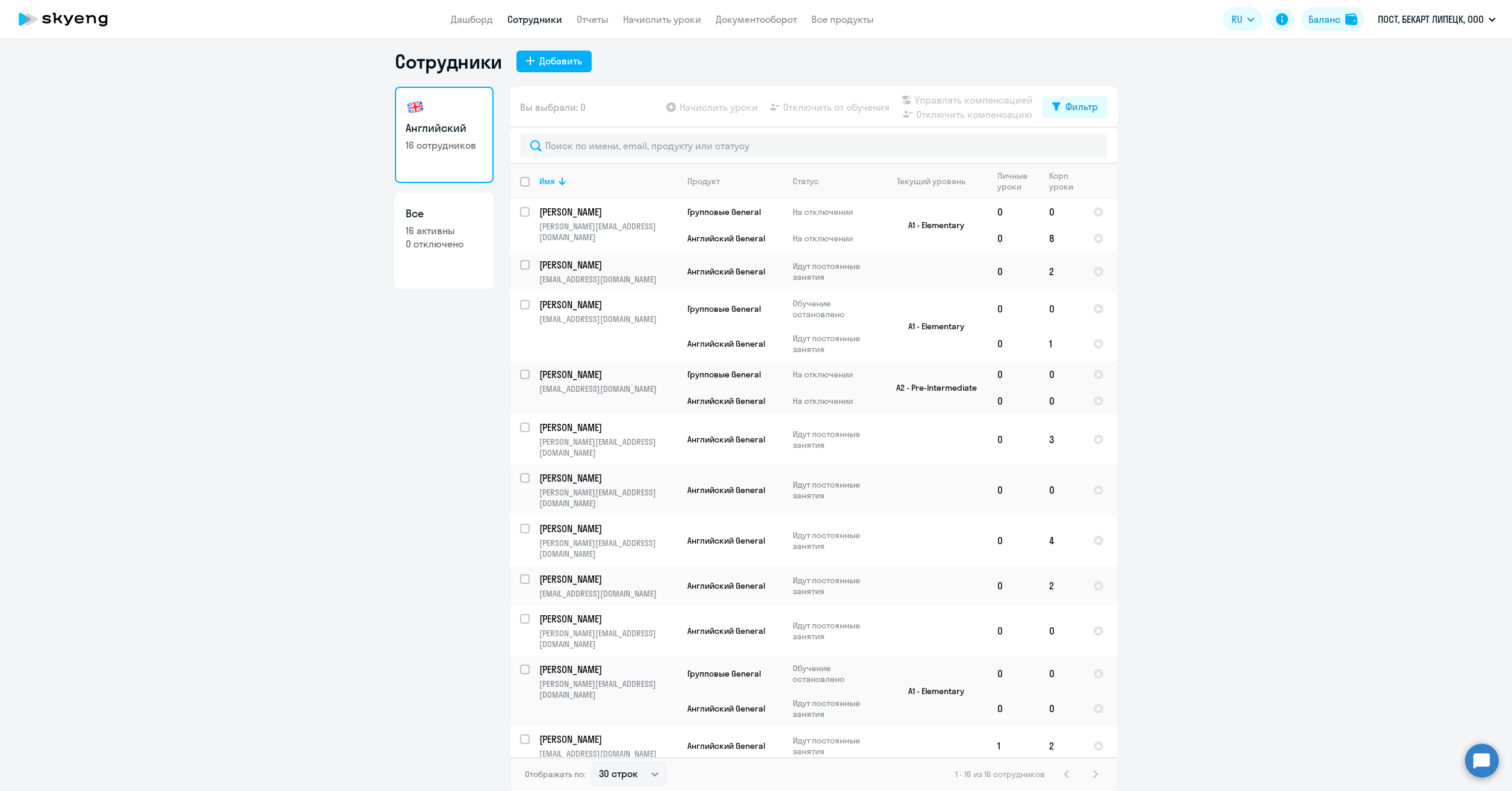
click at [732, 110] on app-table-action-button "Начислить уроки" at bounding box center [710, 108] width 94 height 15
click at [627, 18] on link "Начислить уроки" at bounding box center [662, 19] width 78 height 12
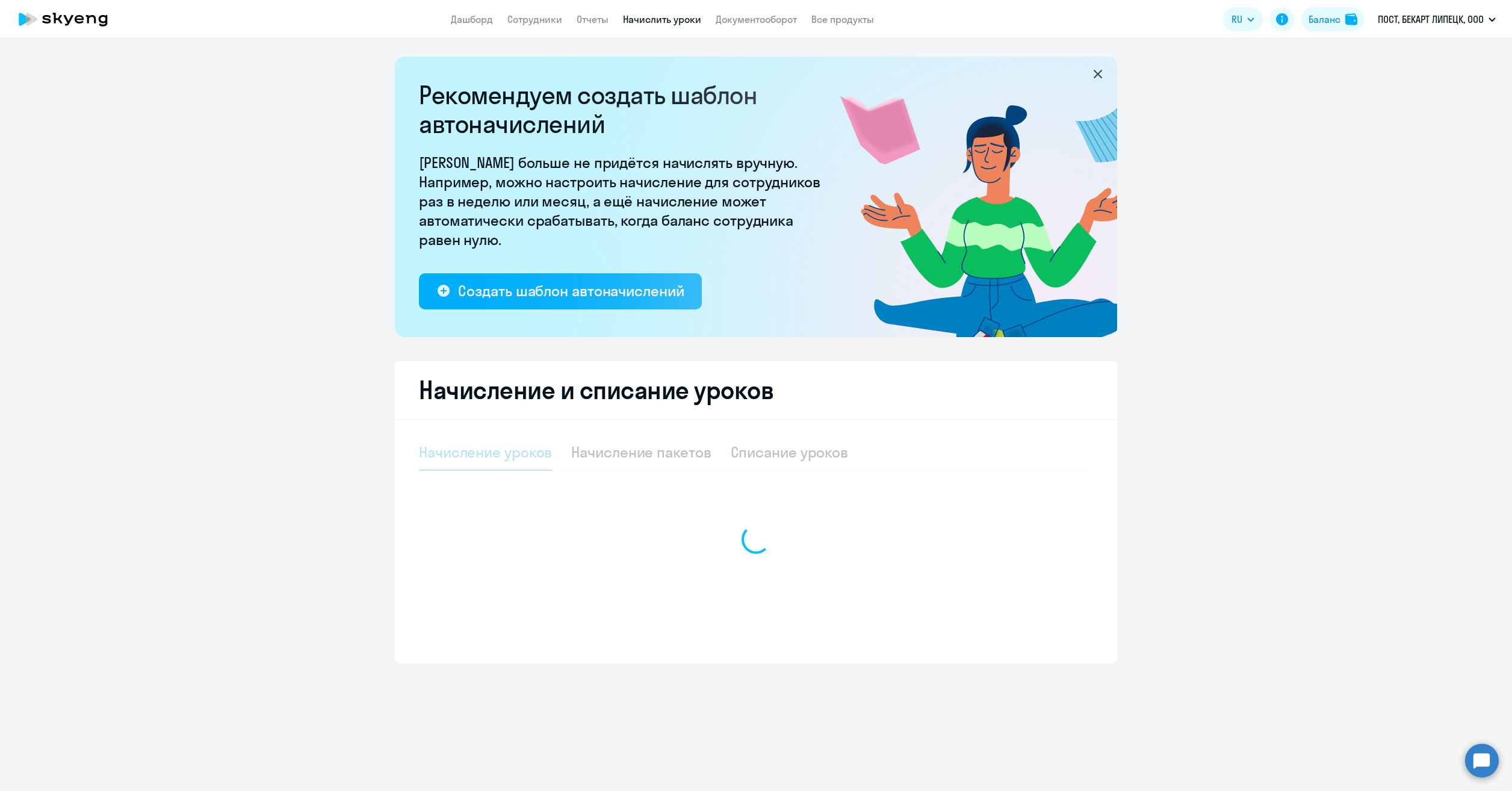
select select "10"
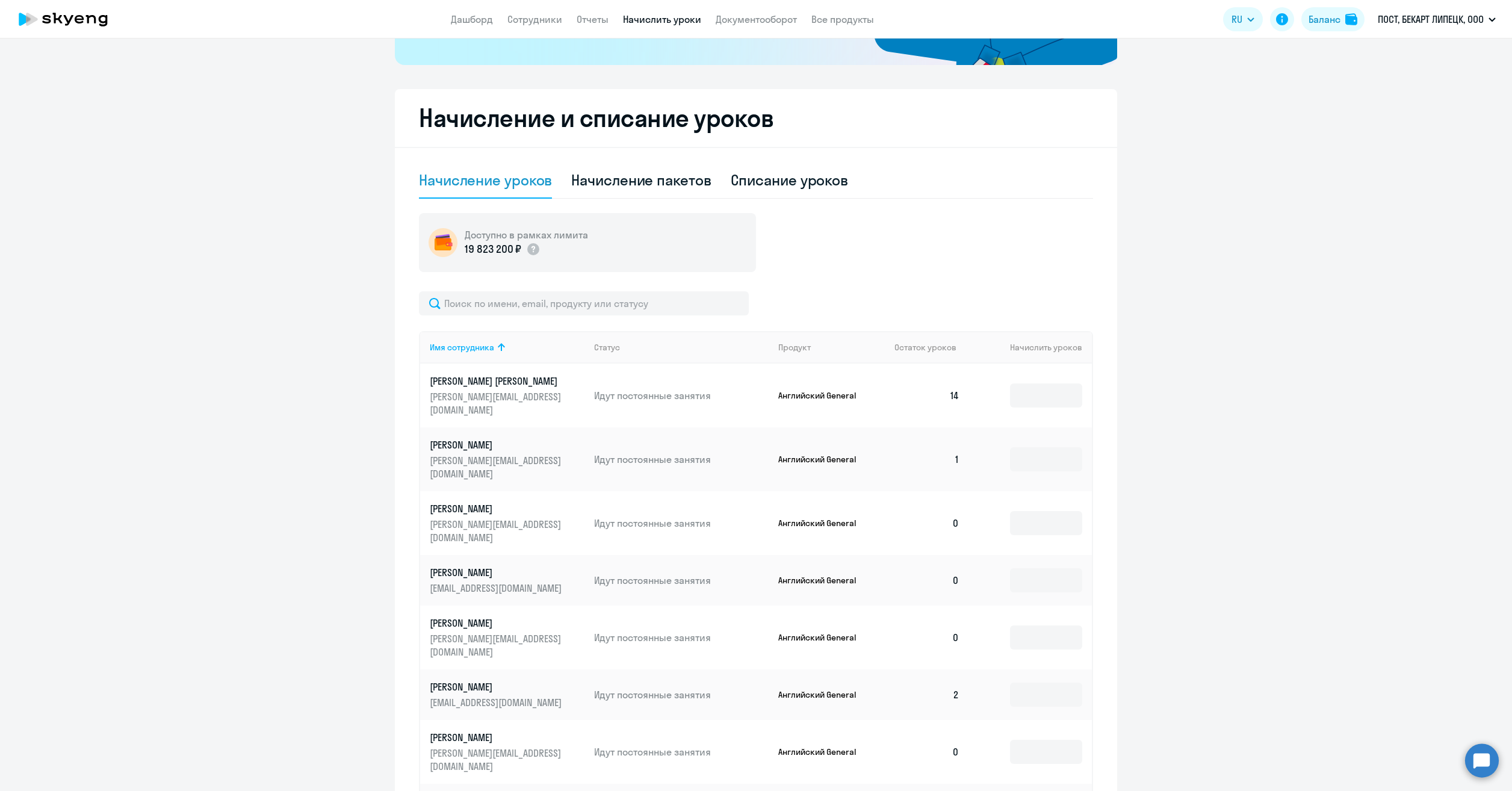
scroll to position [301, 0]
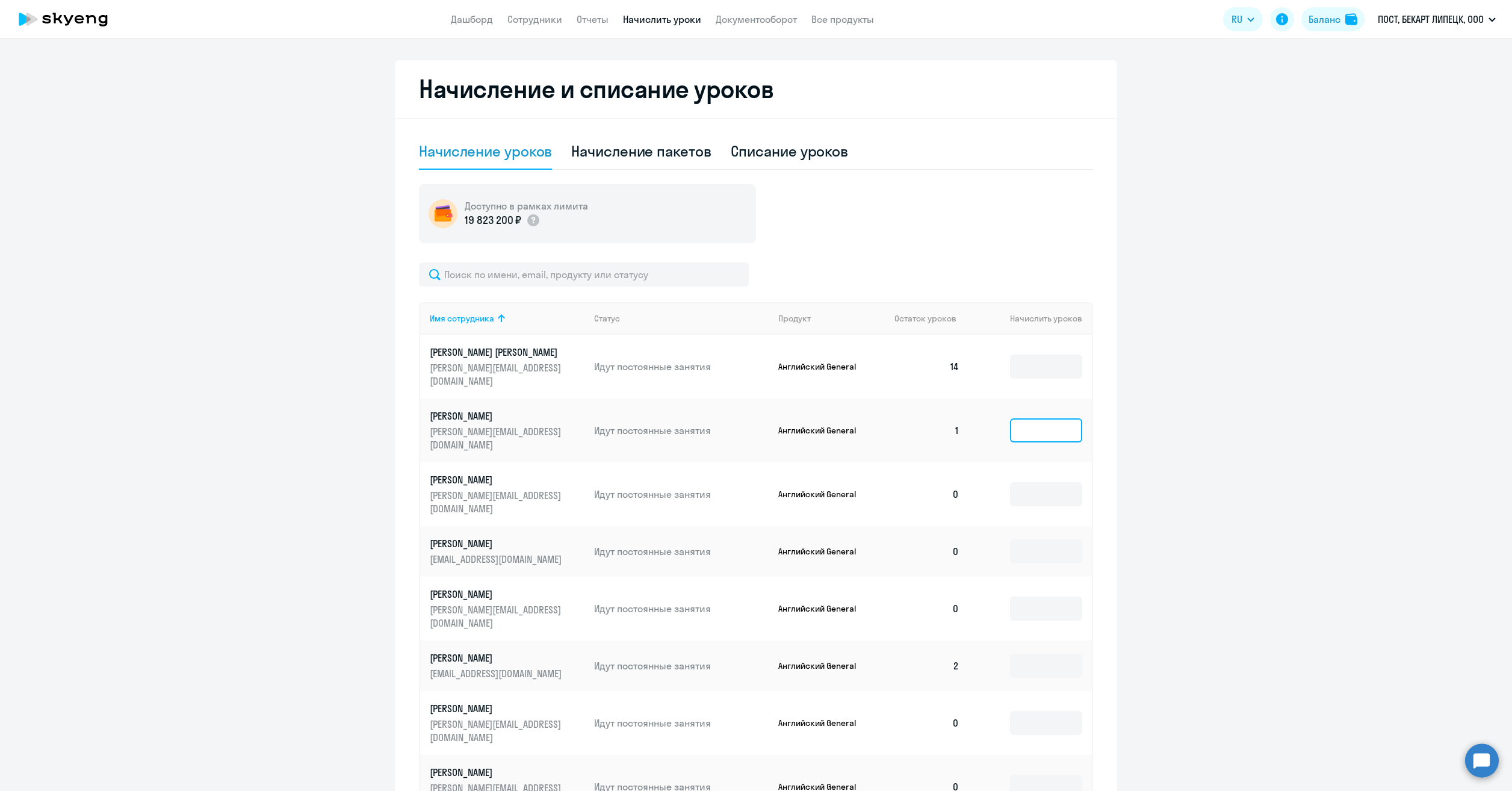
click at [1031, 418] on input at bounding box center [1046, 430] width 72 height 24
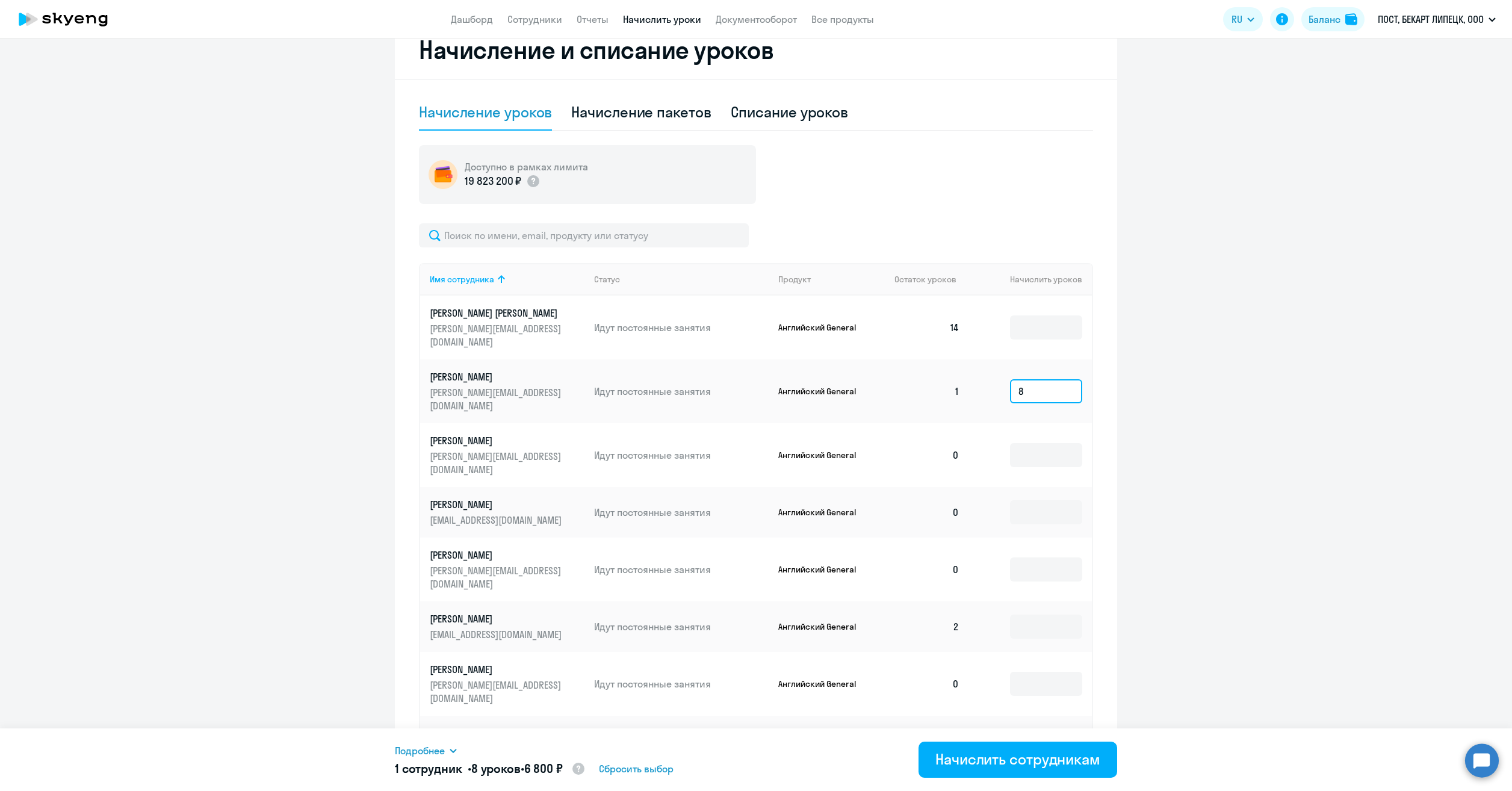
scroll to position [361, 0]
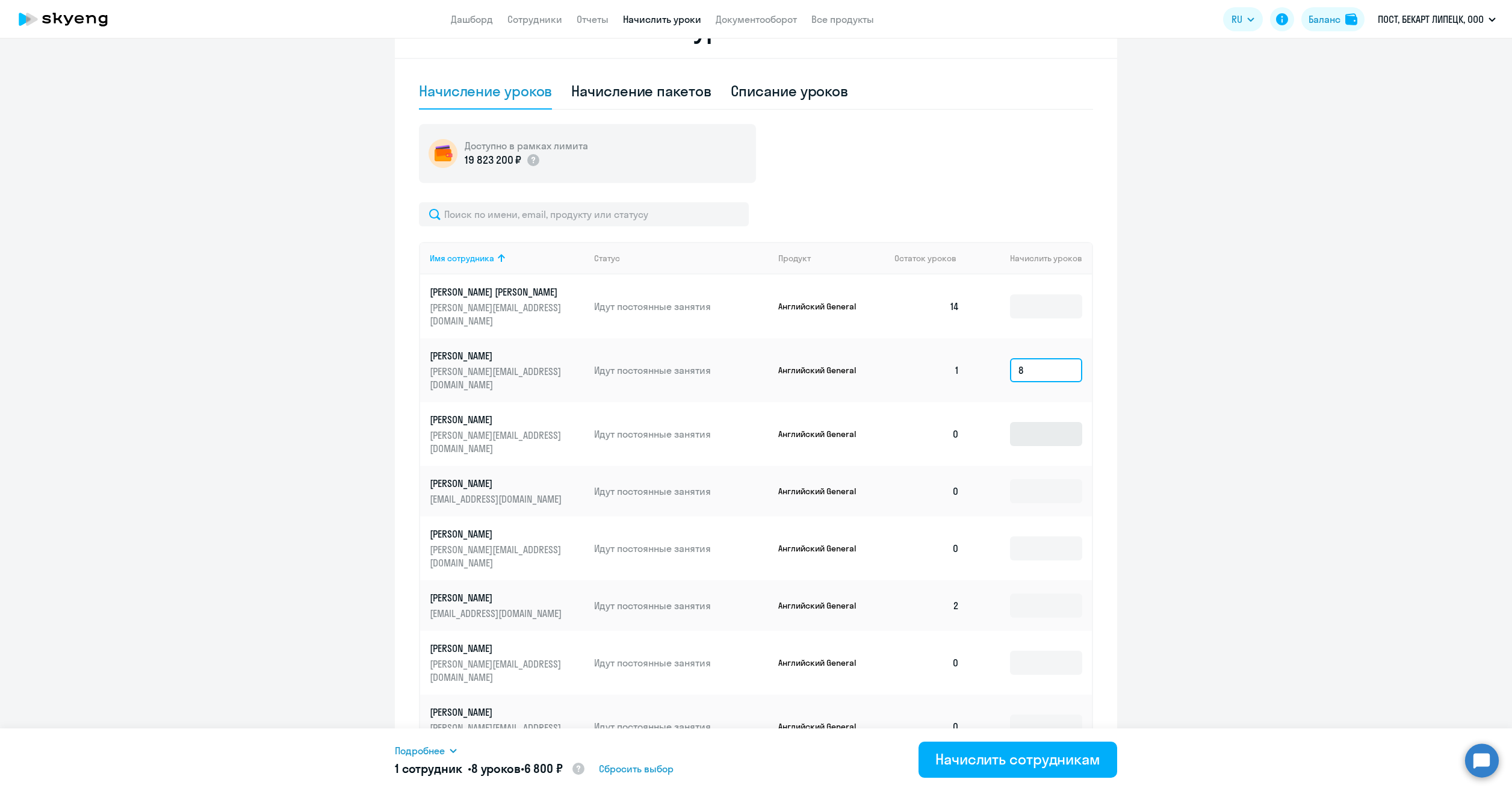
type input "8"
click at [1051, 422] on input at bounding box center [1046, 434] width 72 height 24
type input "8"
click at [1038, 479] on input at bounding box center [1046, 491] width 72 height 24
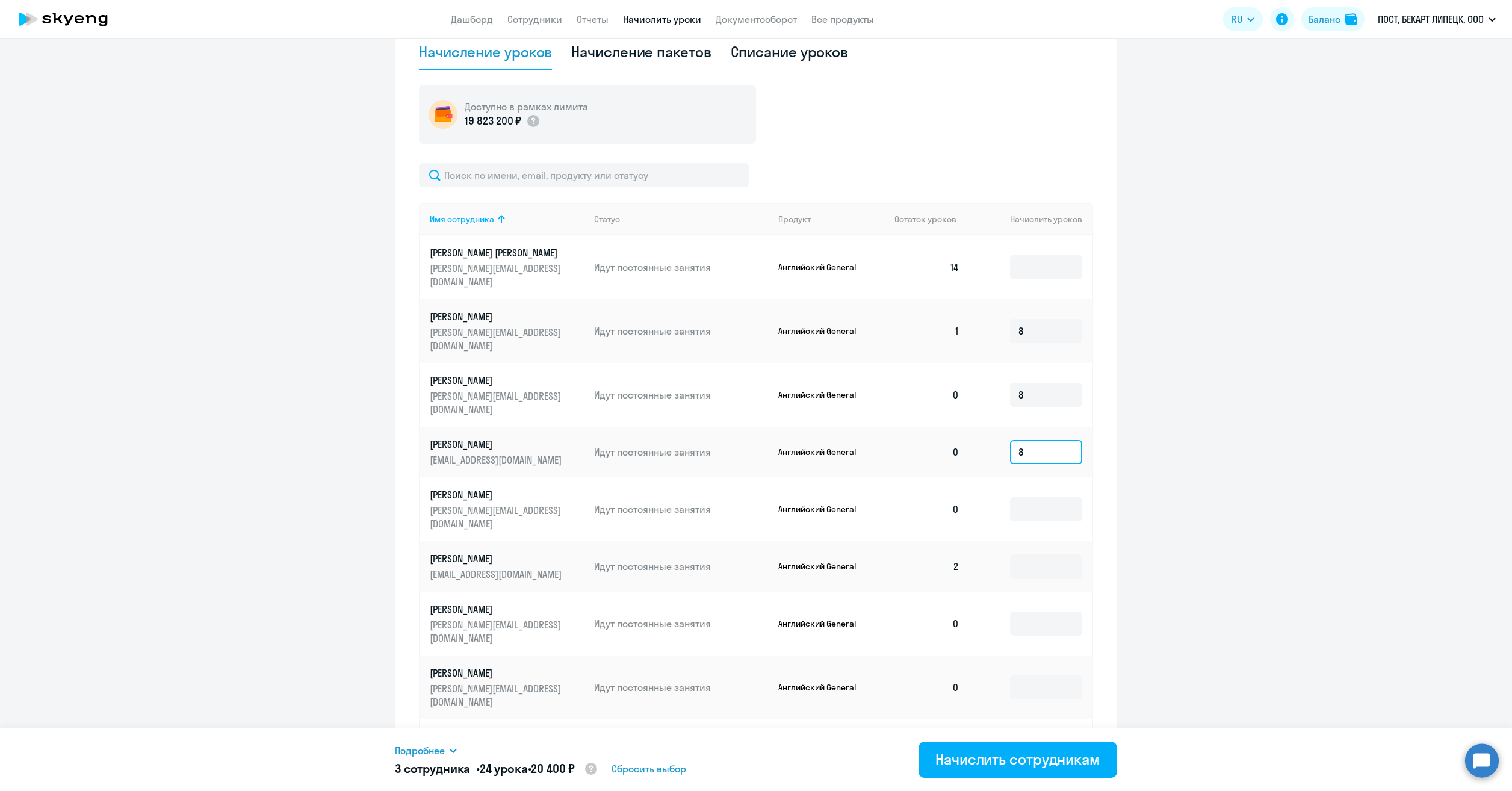
scroll to position [421, 0]
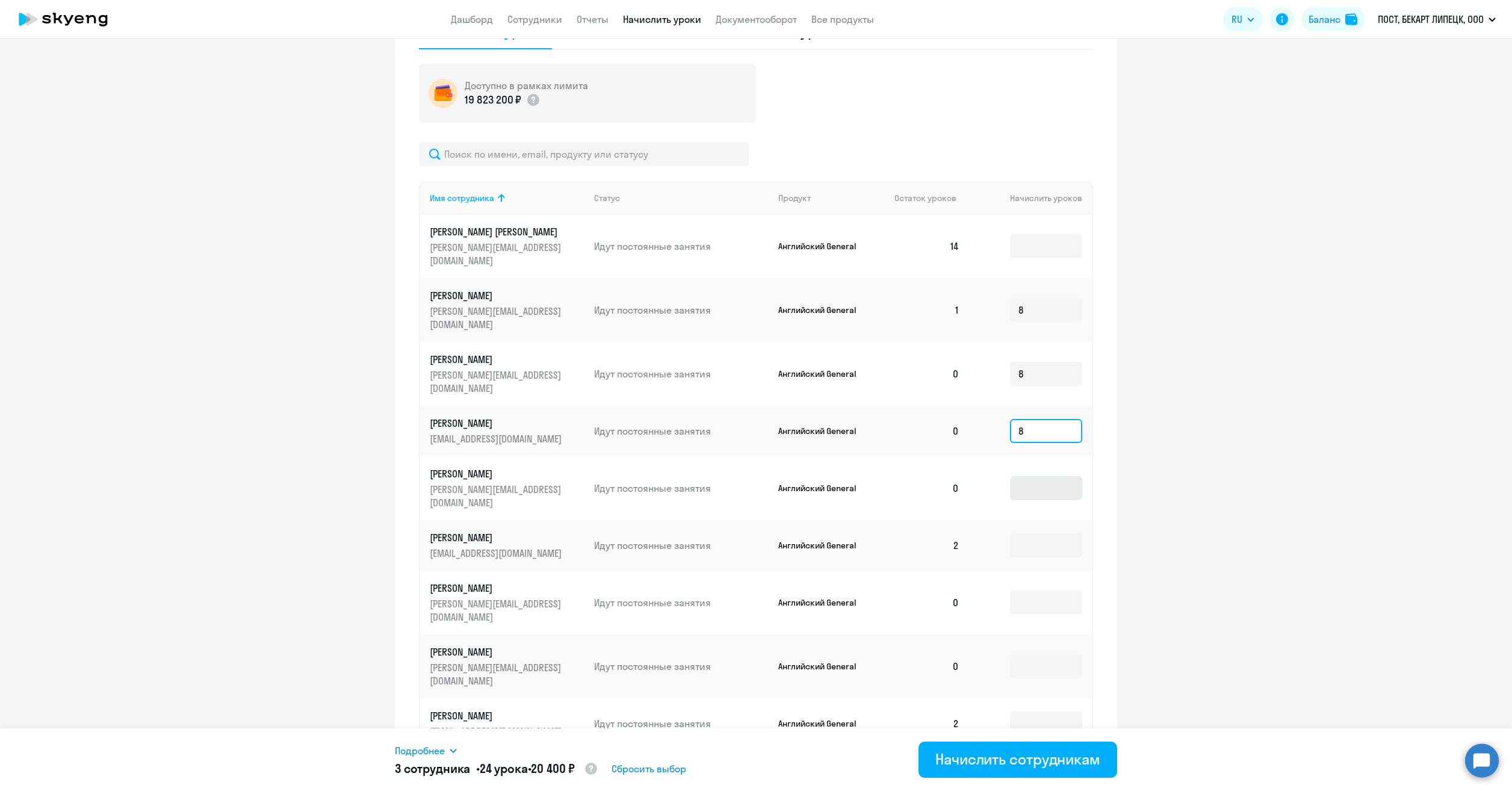
type input "8"
click at [1038, 476] on input at bounding box center [1046, 488] width 72 height 24
type input "8"
click at [1033, 533] on input at bounding box center [1046, 545] width 72 height 24
type input "8"
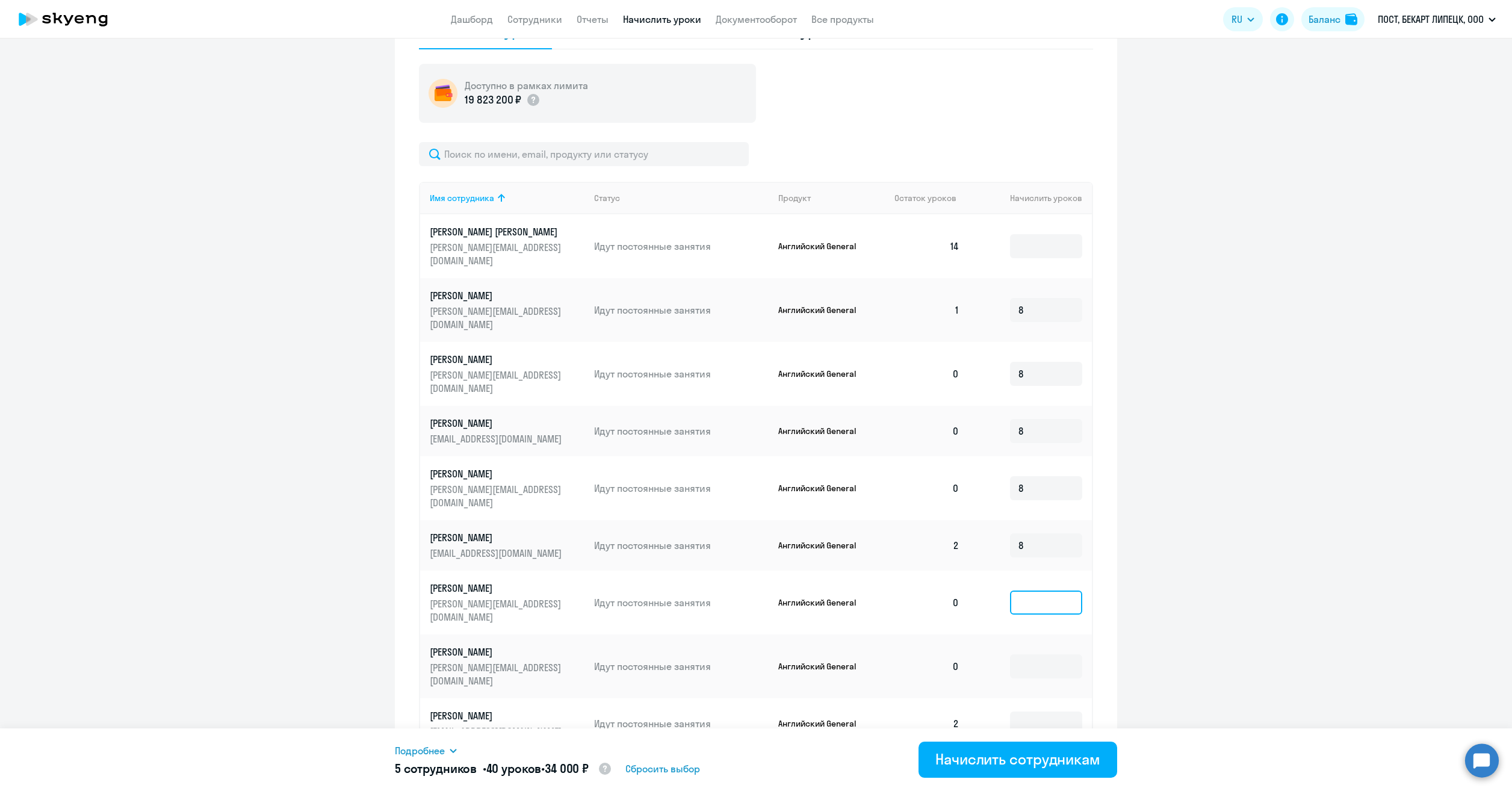
click at [1020, 591] on input at bounding box center [1046, 602] width 72 height 24
type input "8"
click at [1015, 654] on input at bounding box center [1046, 666] width 72 height 24
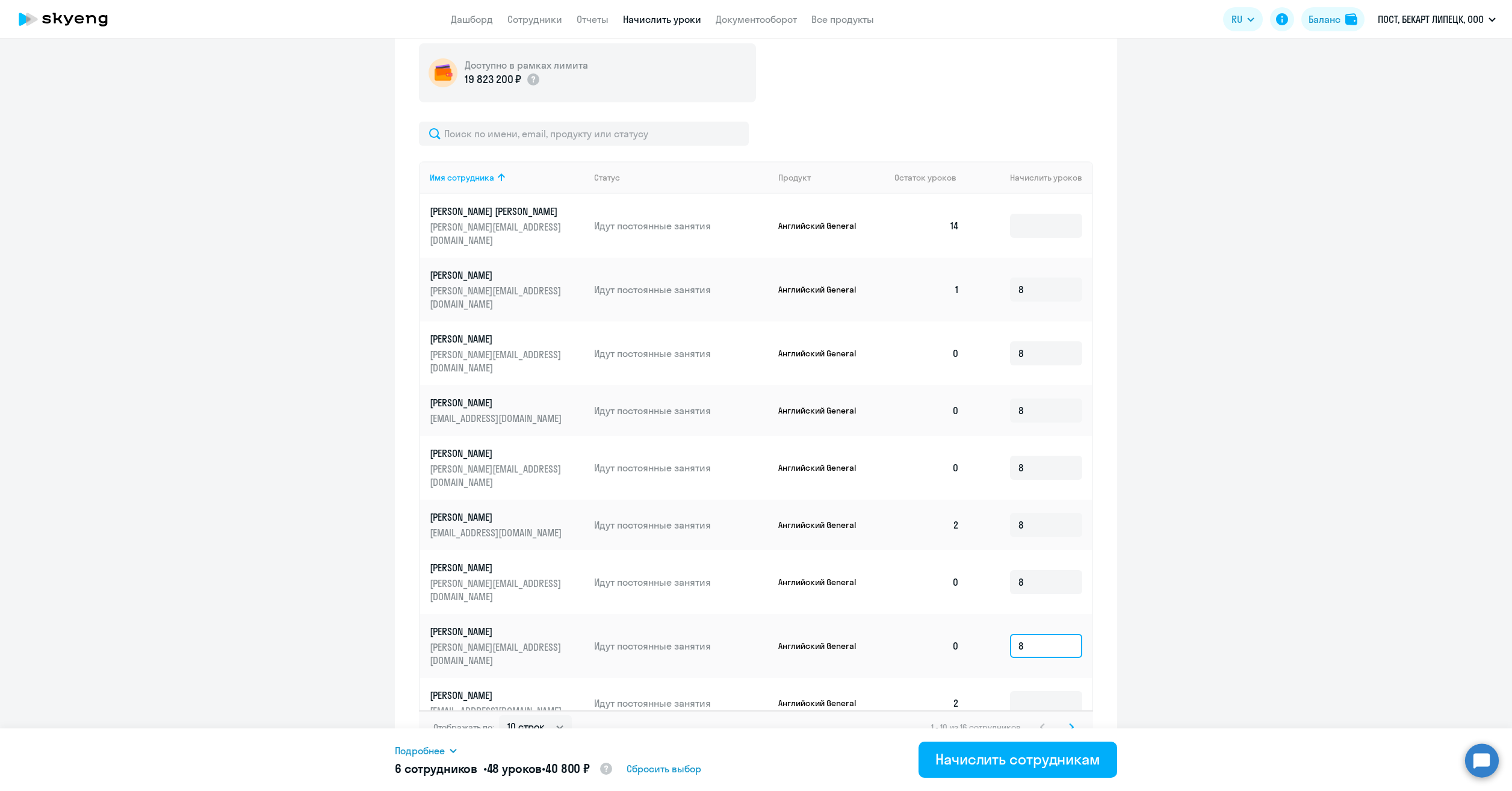
scroll to position [451, 0]
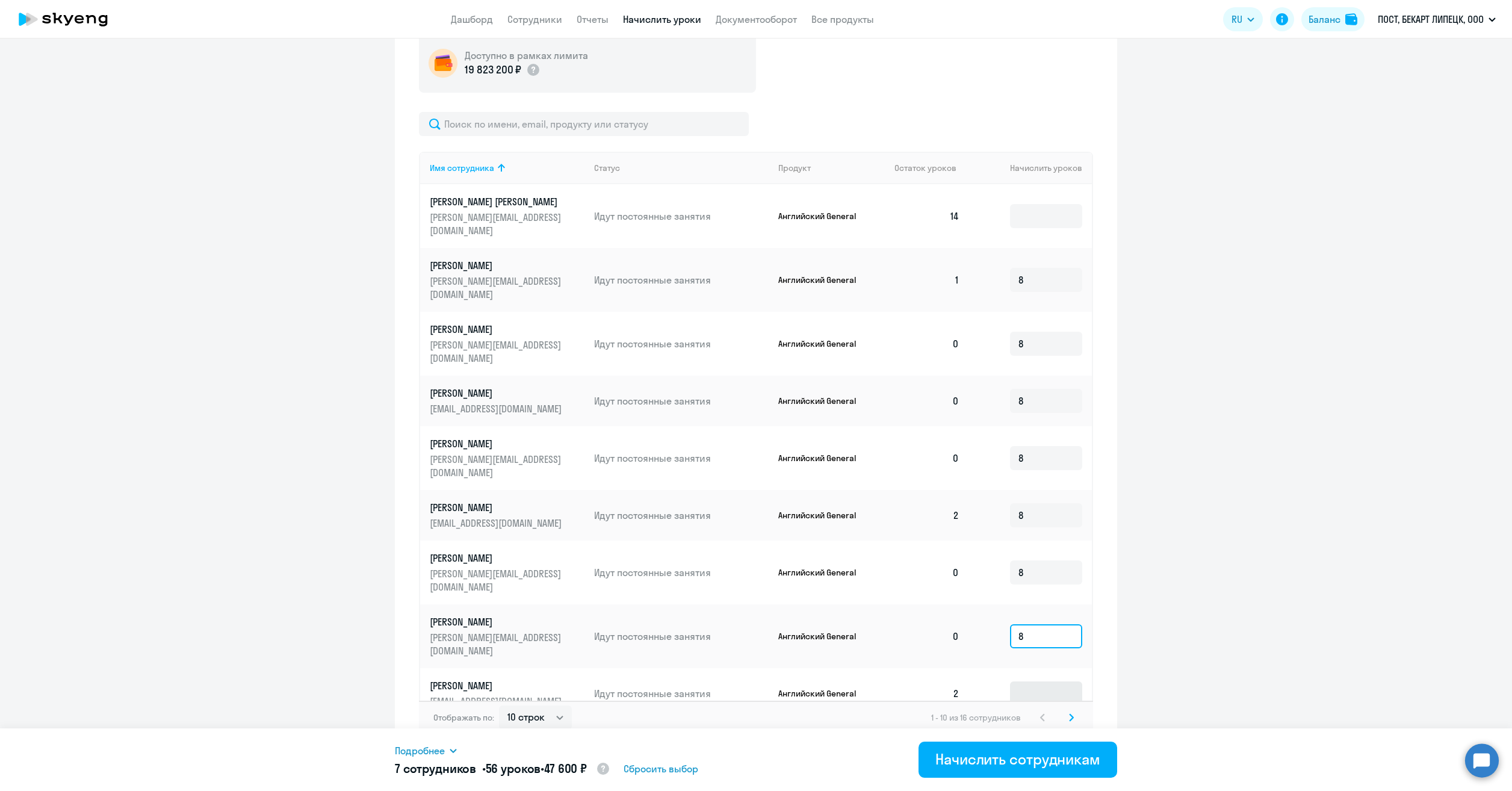
type input "8"
click at [1041, 681] on input at bounding box center [1046, 693] width 72 height 24
type input "8"
click at [1041, 739] on input at bounding box center [1046, 750] width 72 height 24
type input "8"
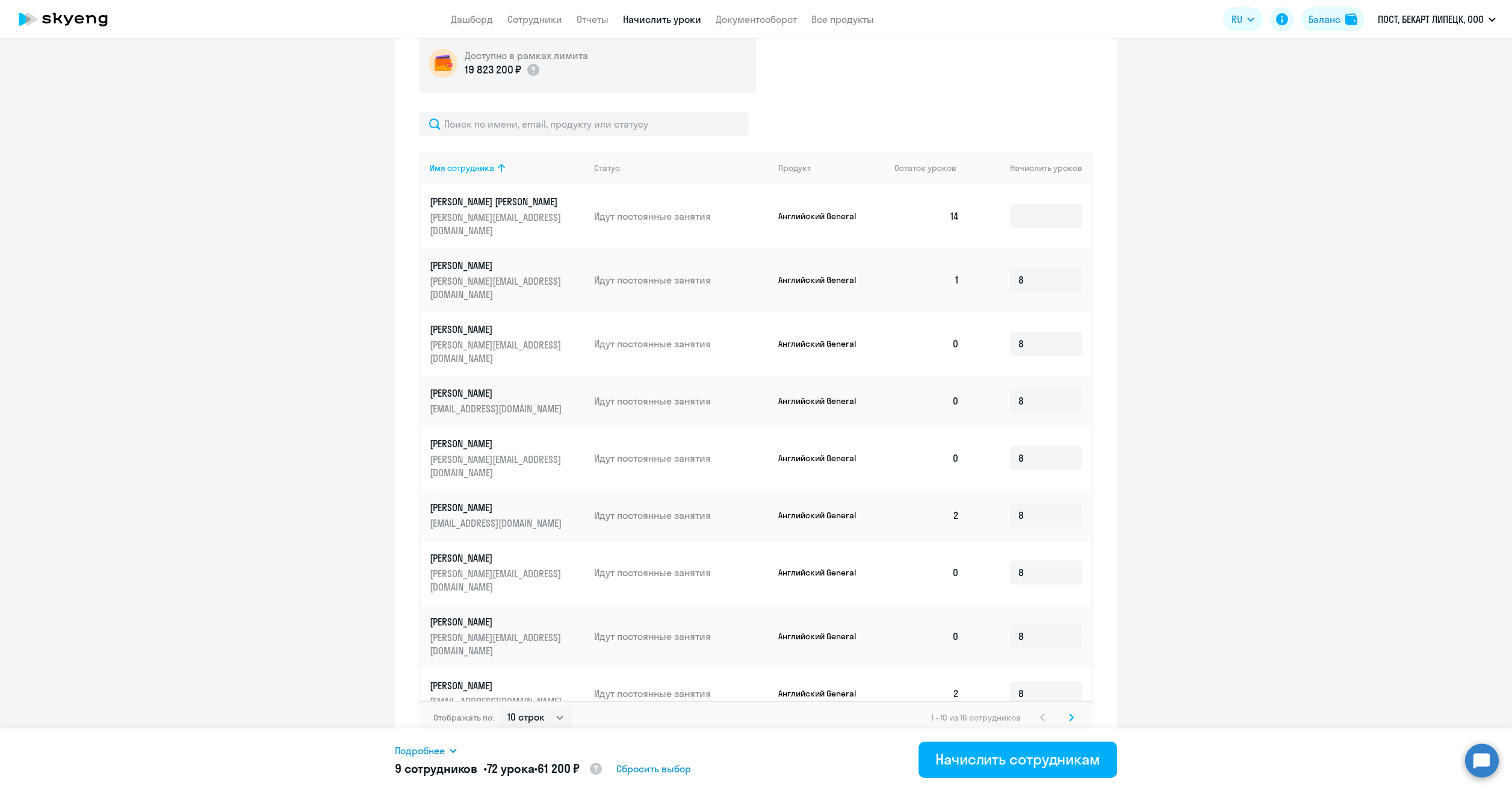
click at [1065, 711] on svg-icon at bounding box center [1072, 717] width 15 height 15
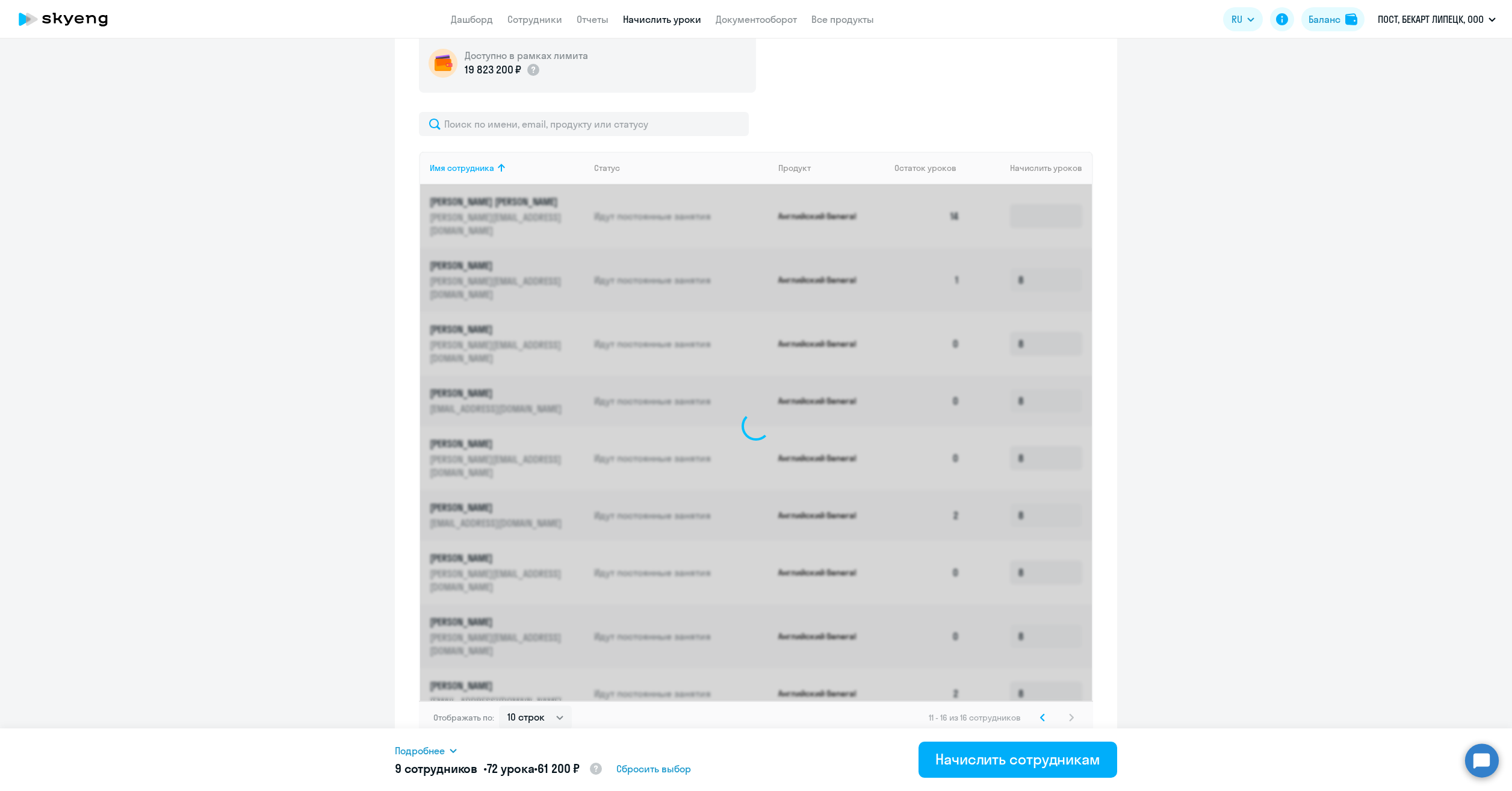
scroll to position [249, 0]
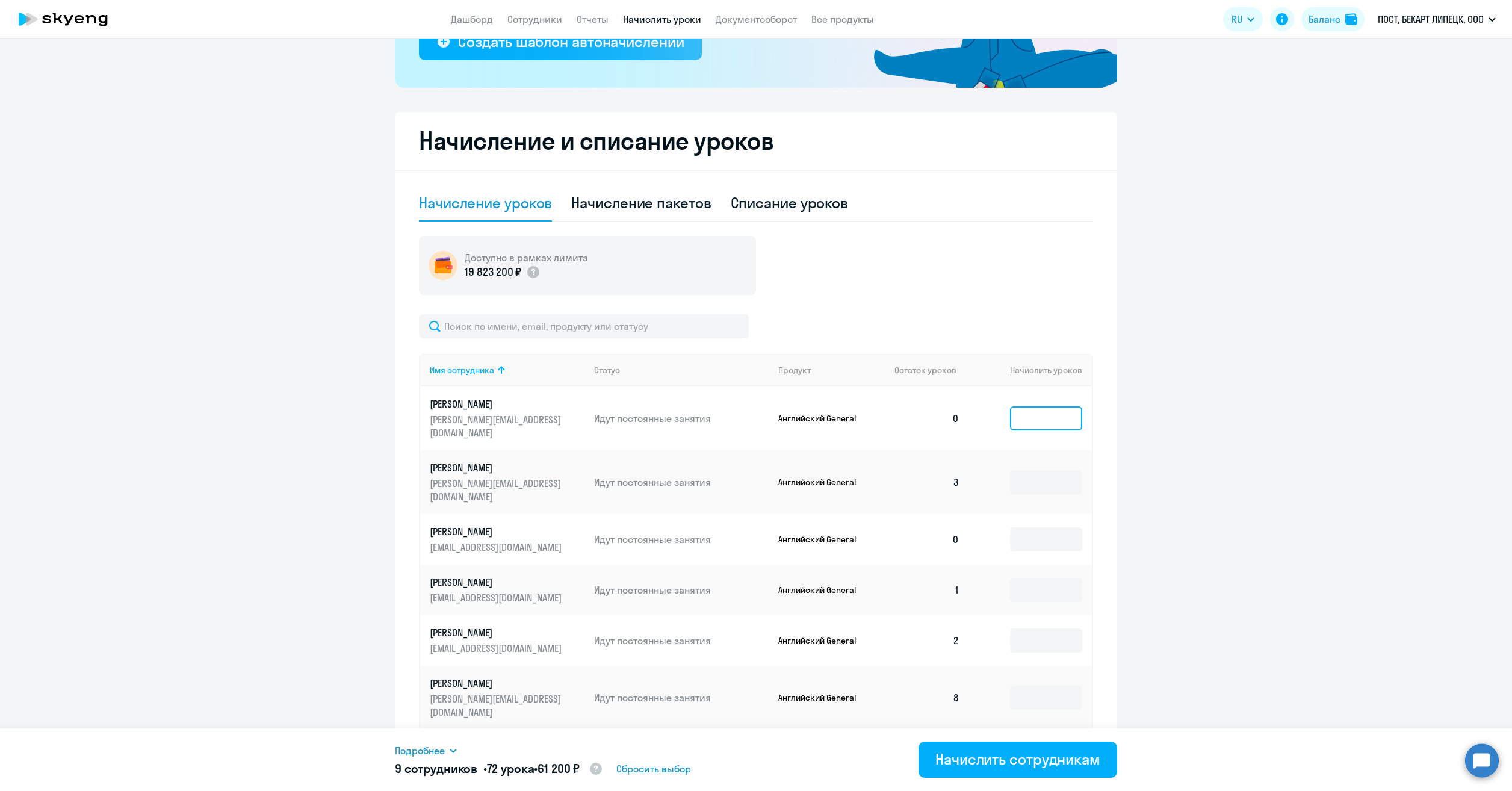
click at [1039, 414] on input at bounding box center [1046, 418] width 72 height 24
type input "8"
click at [969, 464] on td at bounding box center [1030, 482] width 123 height 64
click at [1019, 470] on input at bounding box center [1046, 482] width 72 height 24
type input "8"
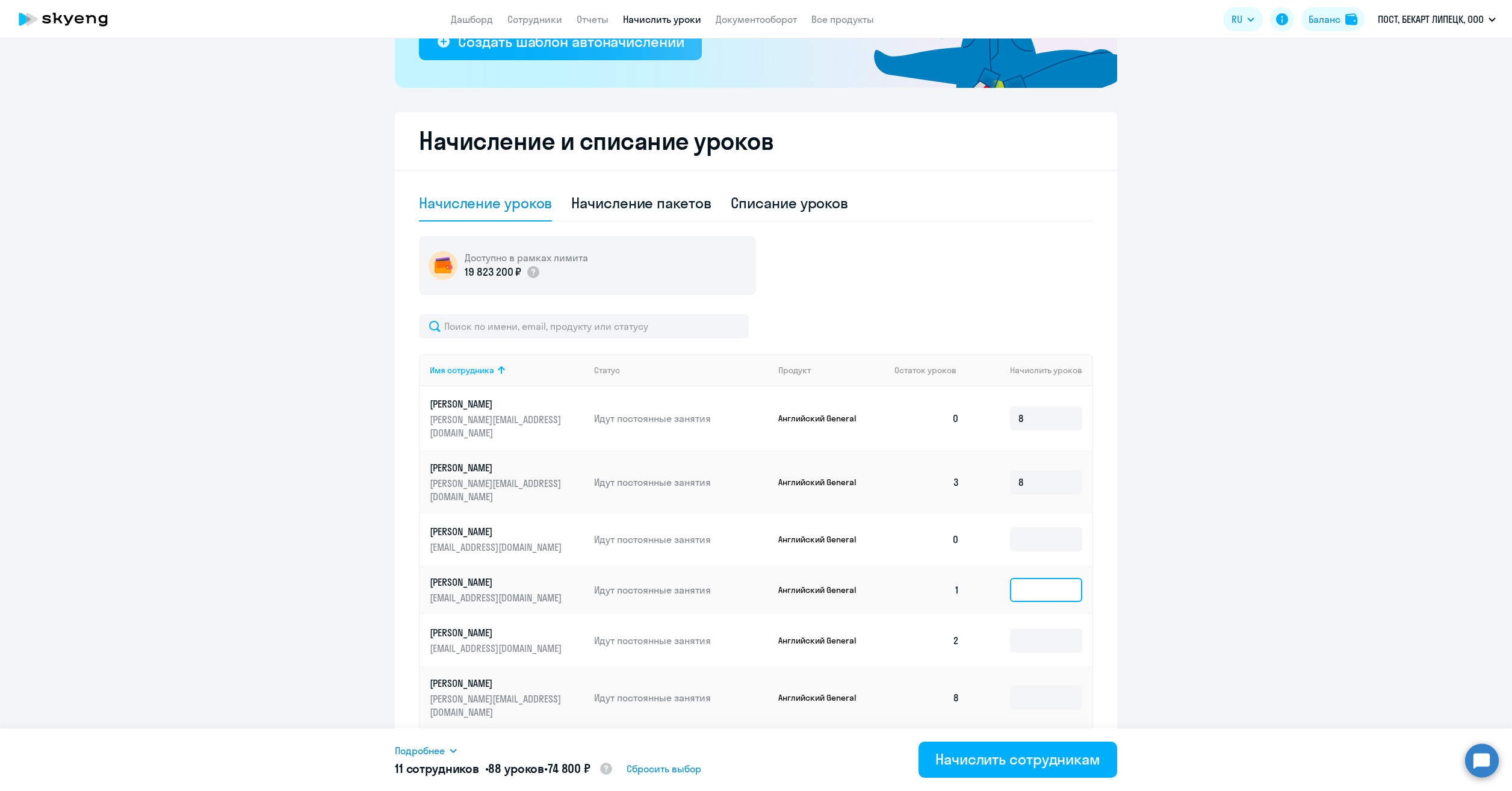
click at [1022, 577] on input at bounding box center [1046, 589] width 72 height 24
type input "8"
click at [1022, 628] on input at bounding box center [1046, 640] width 72 height 24
type input "8"
click at [1049, 769] on button "Начислить сотрудникам" at bounding box center [1018, 759] width 199 height 36
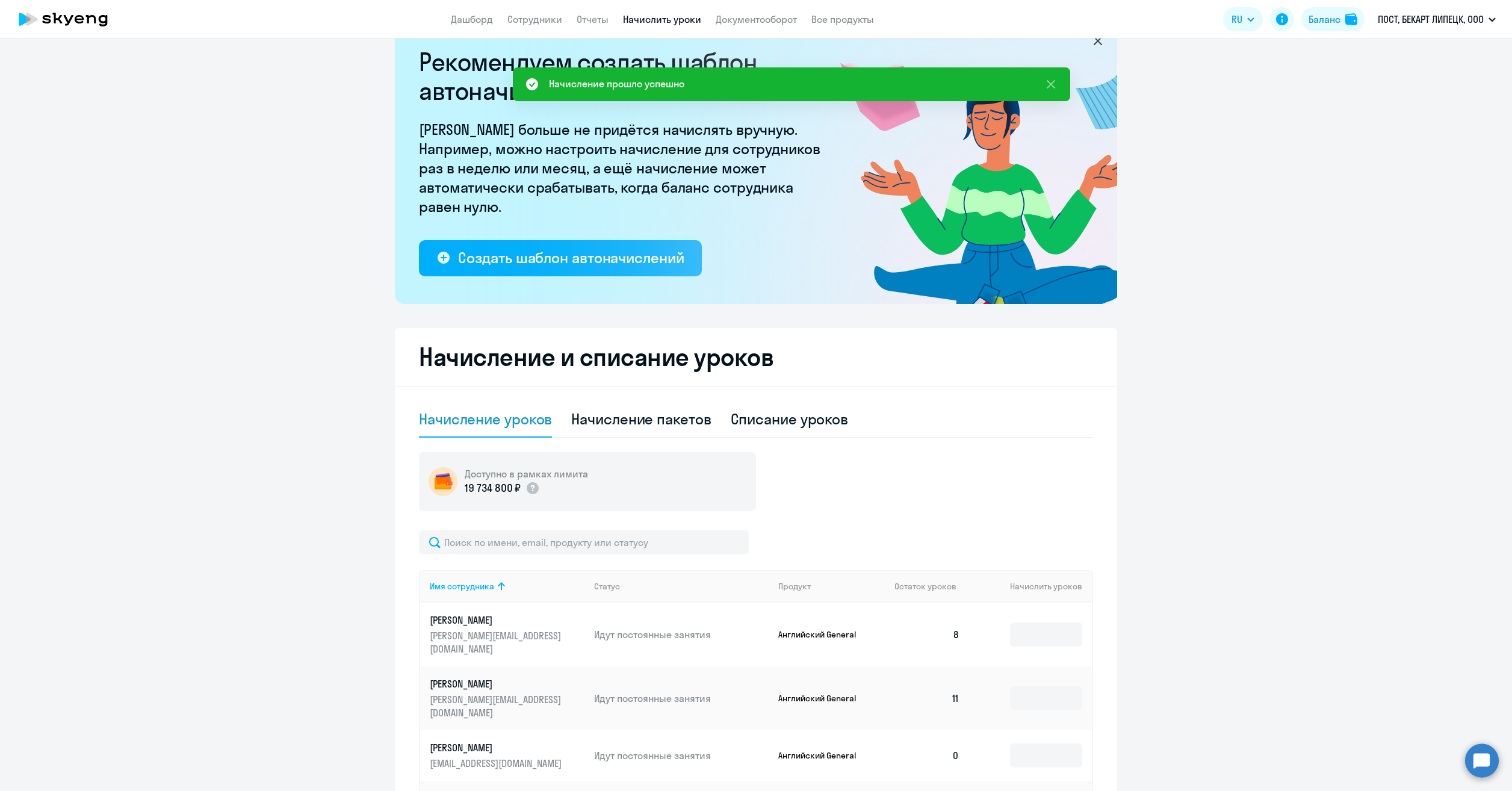
scroll to position [0, 0]
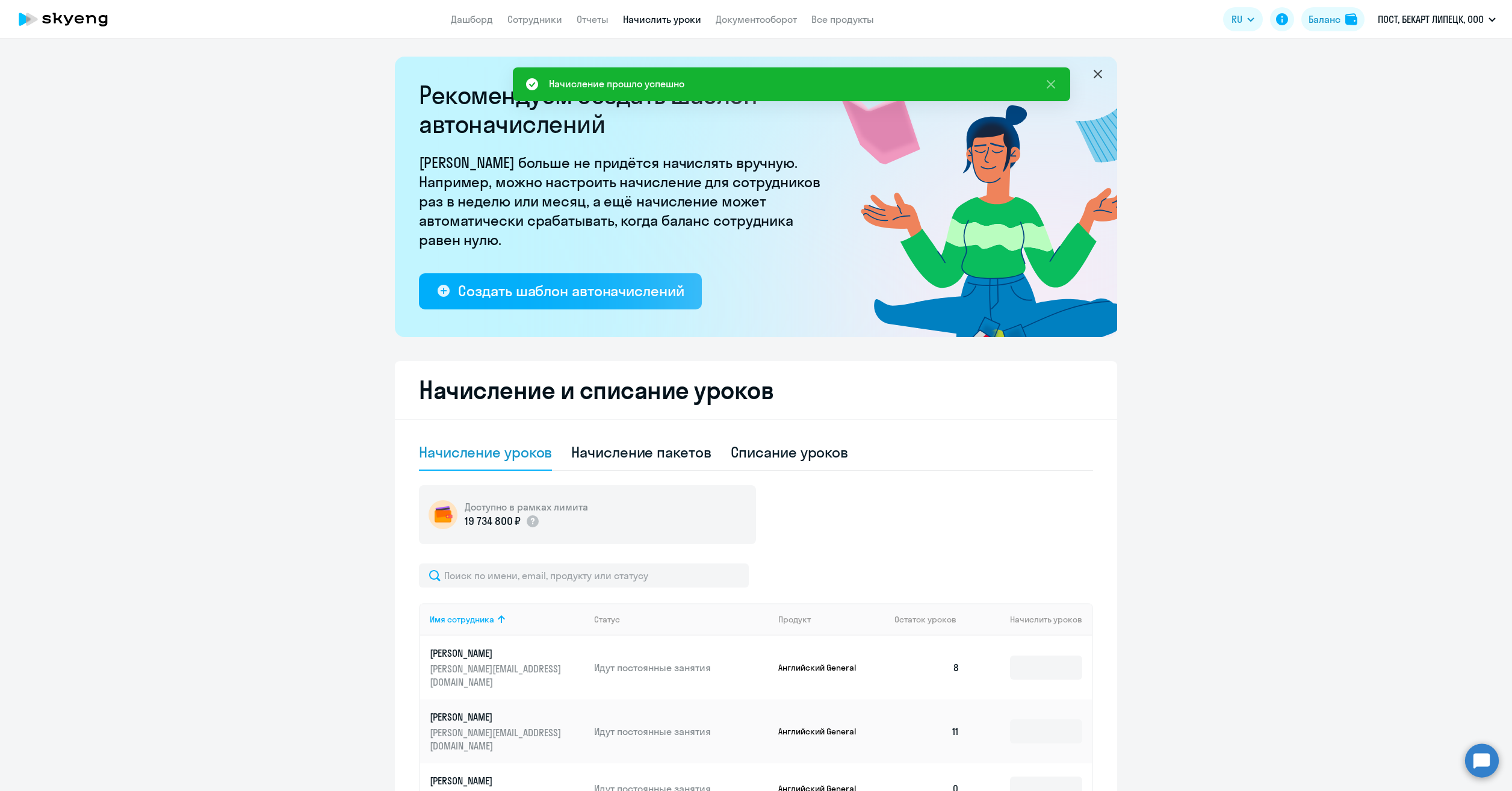
click at [100, 10] on icon at bounding box center [63, 19] width 106 height 30
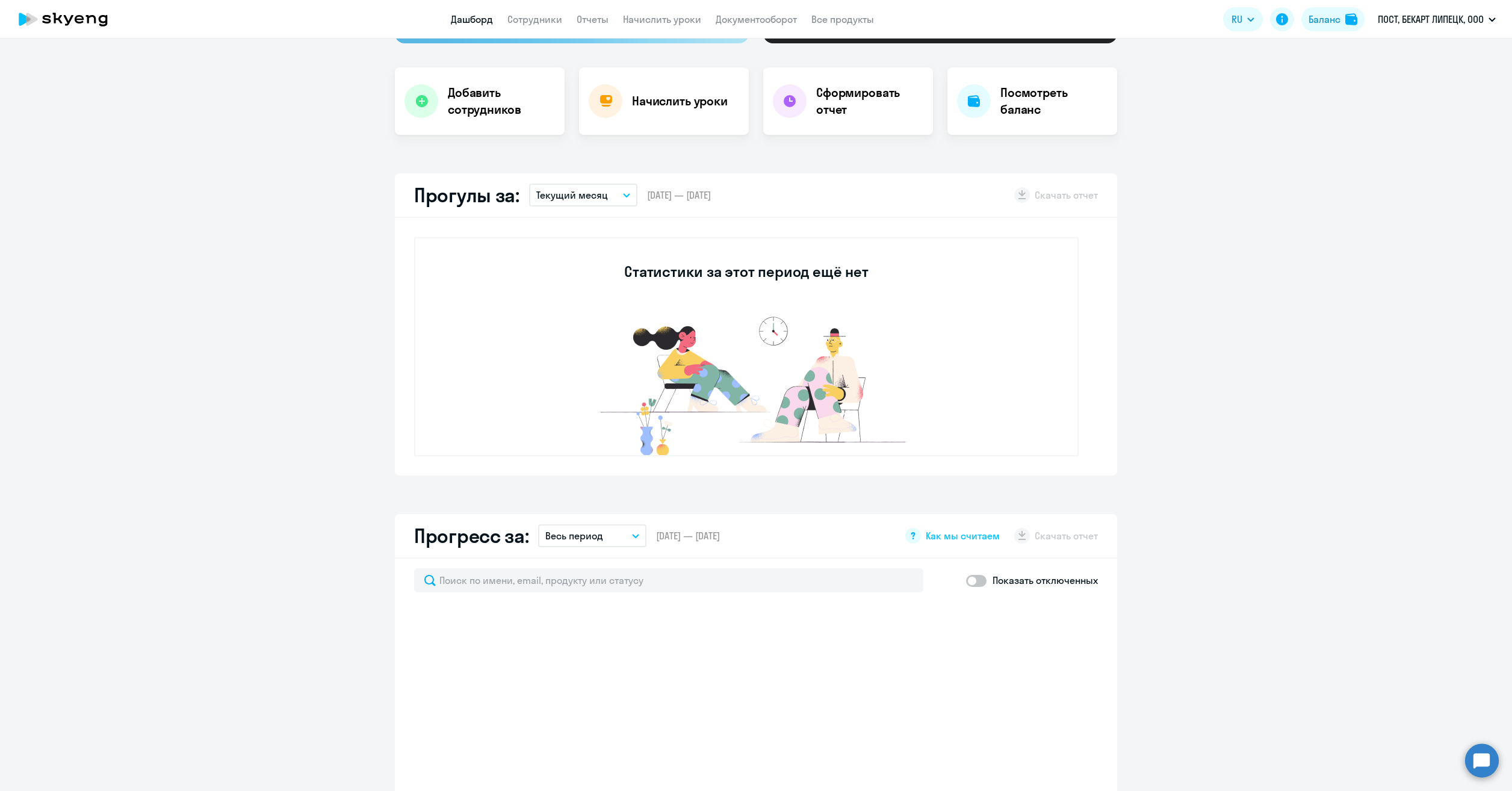
scroll to position [241, 0]
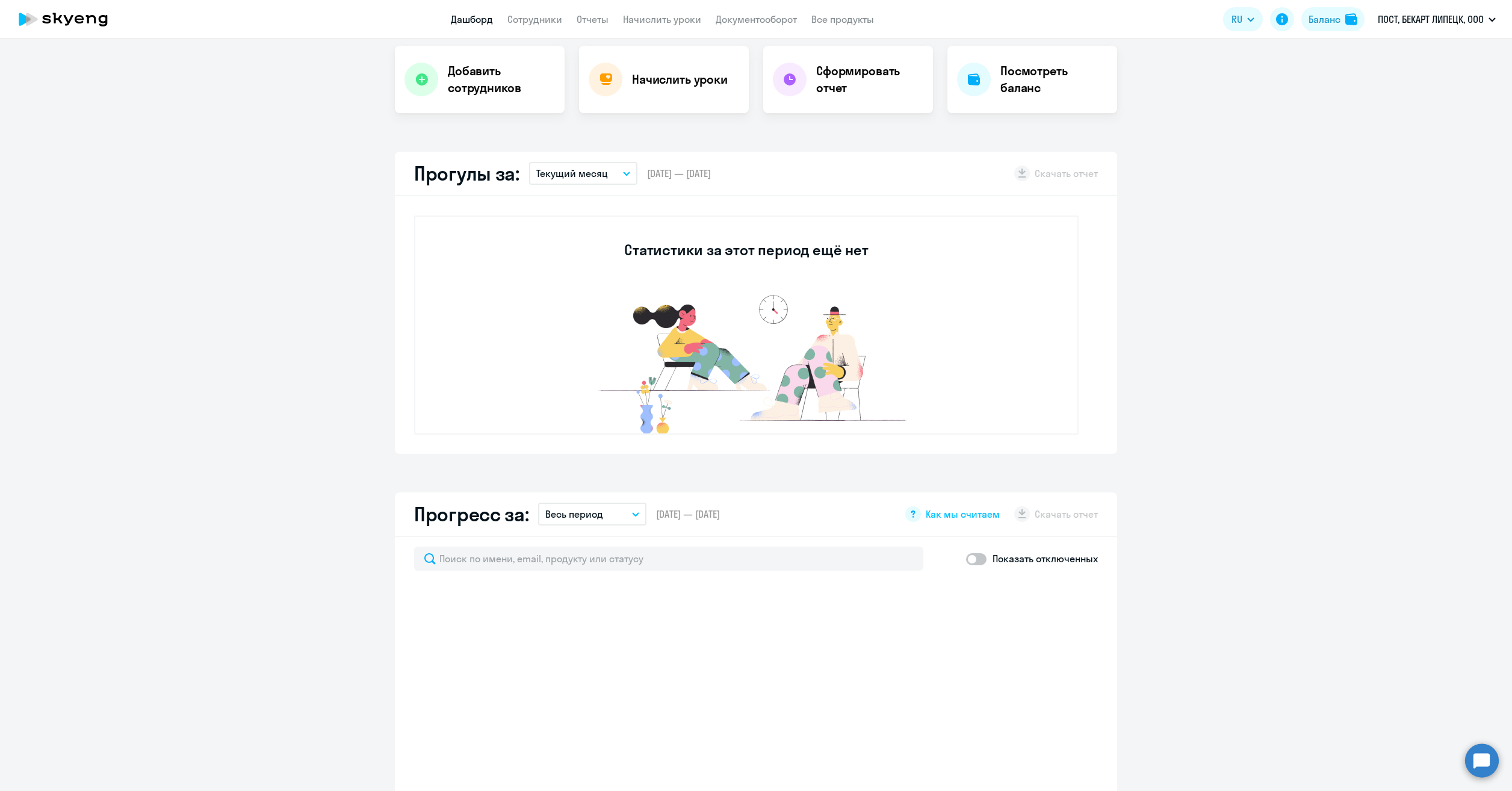
select select "30"
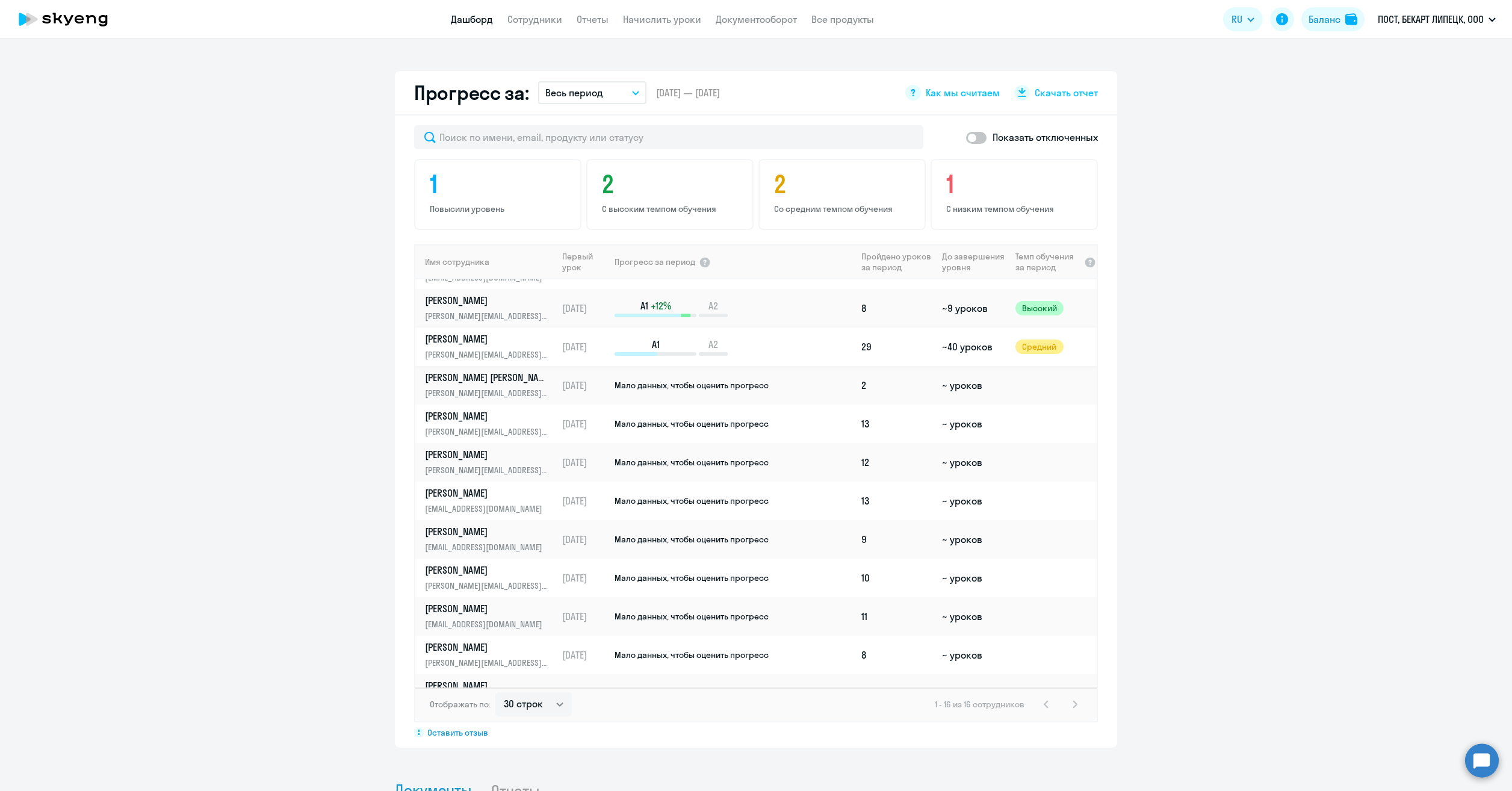
scroll to position [0, 0]
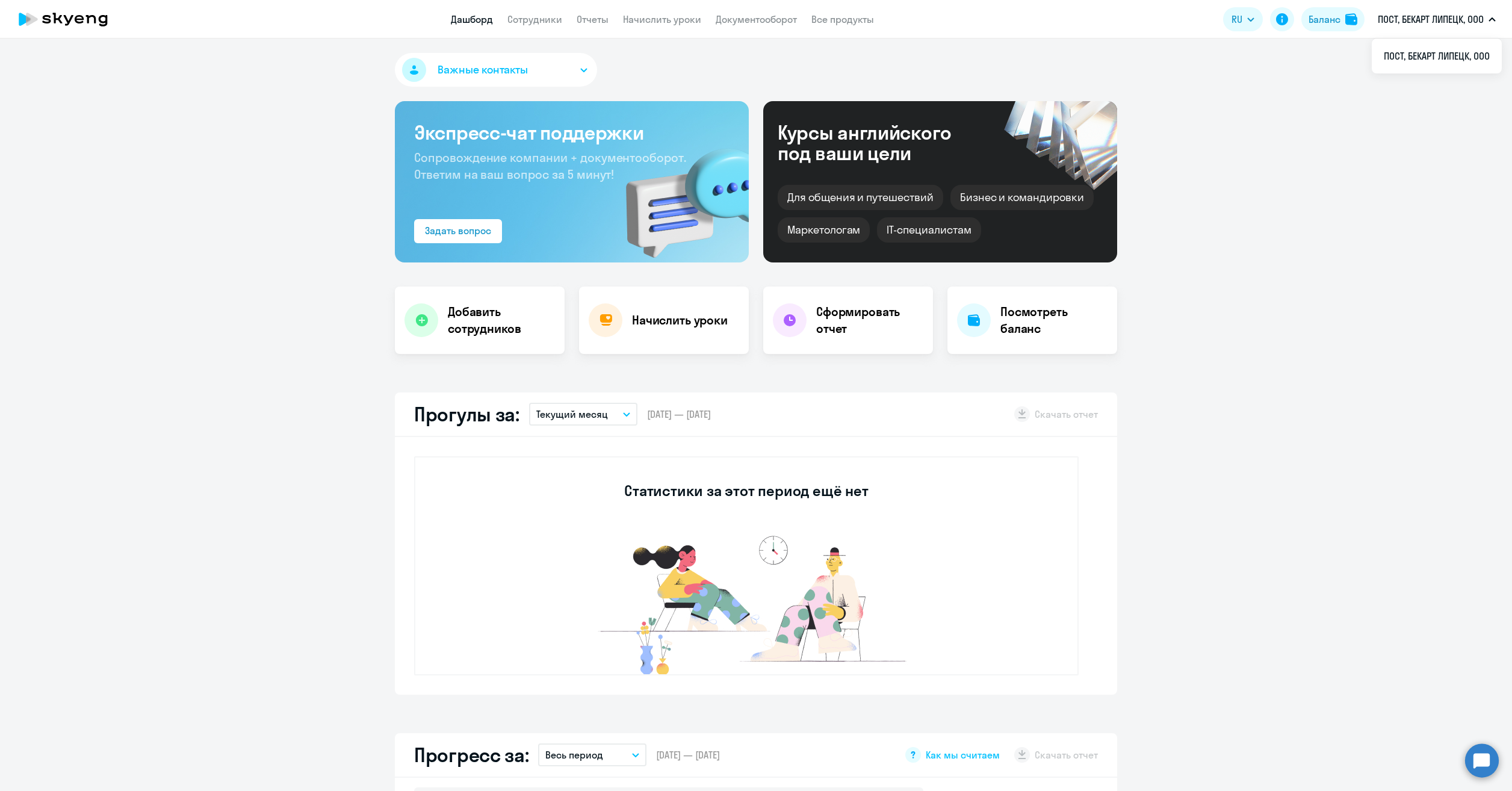
select select "30"
